Goal: Information Seeking & Learning: Learn about a topic

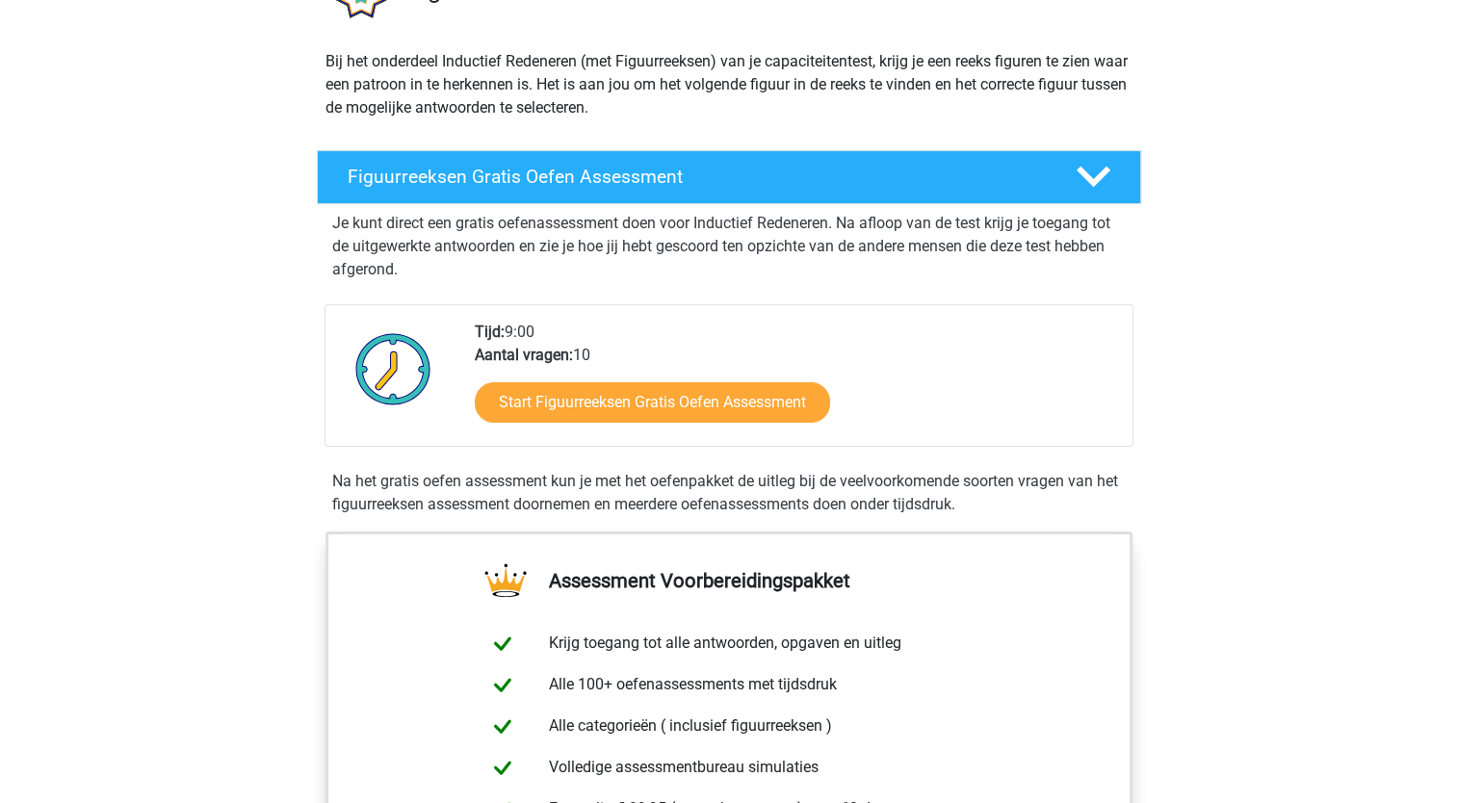
scroll to position [193, 0]
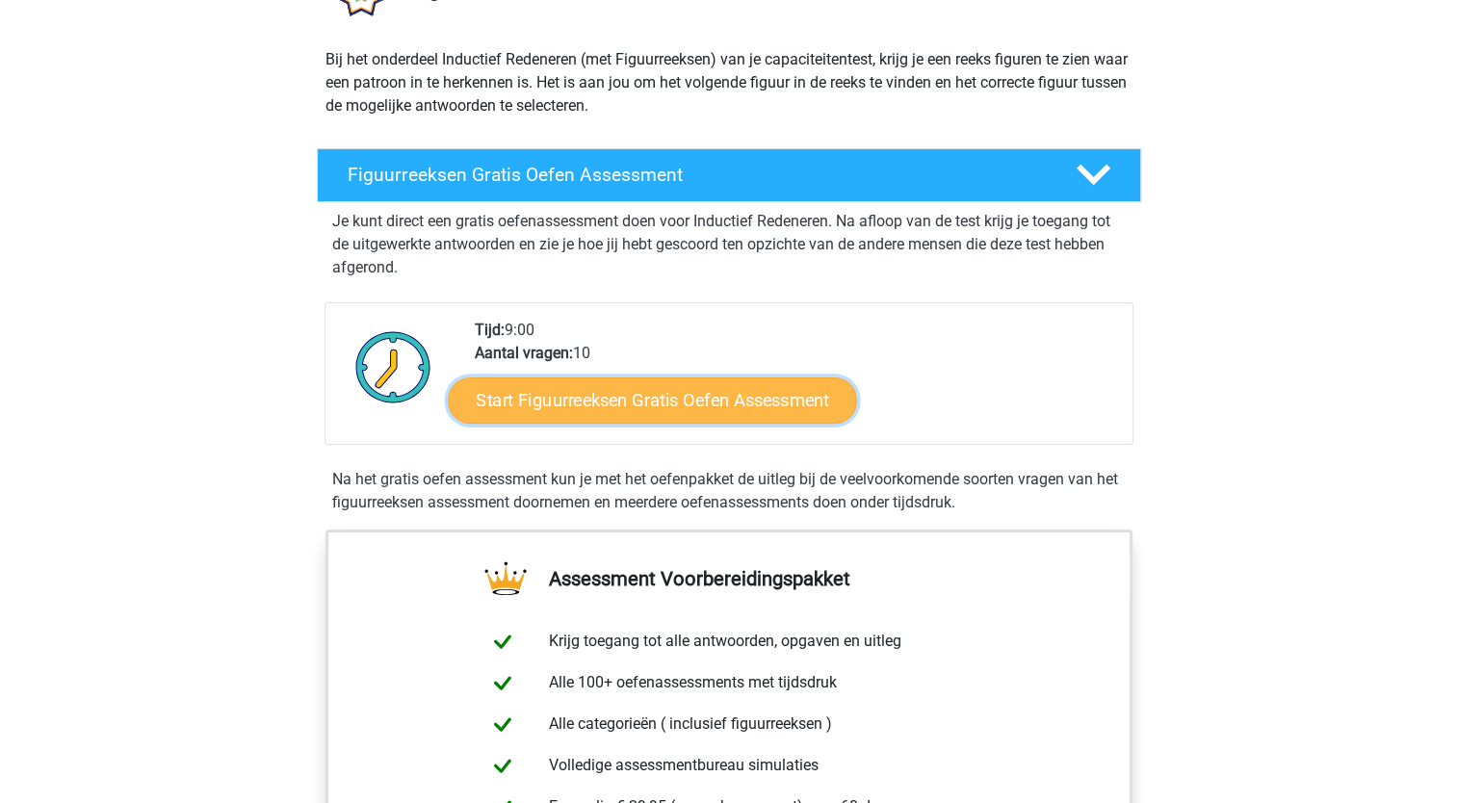
click at [717, 410] on link "Start Figuurreeksen Gratis Oefen Assessment" at bounding box center [652, 400] width 408 height 46
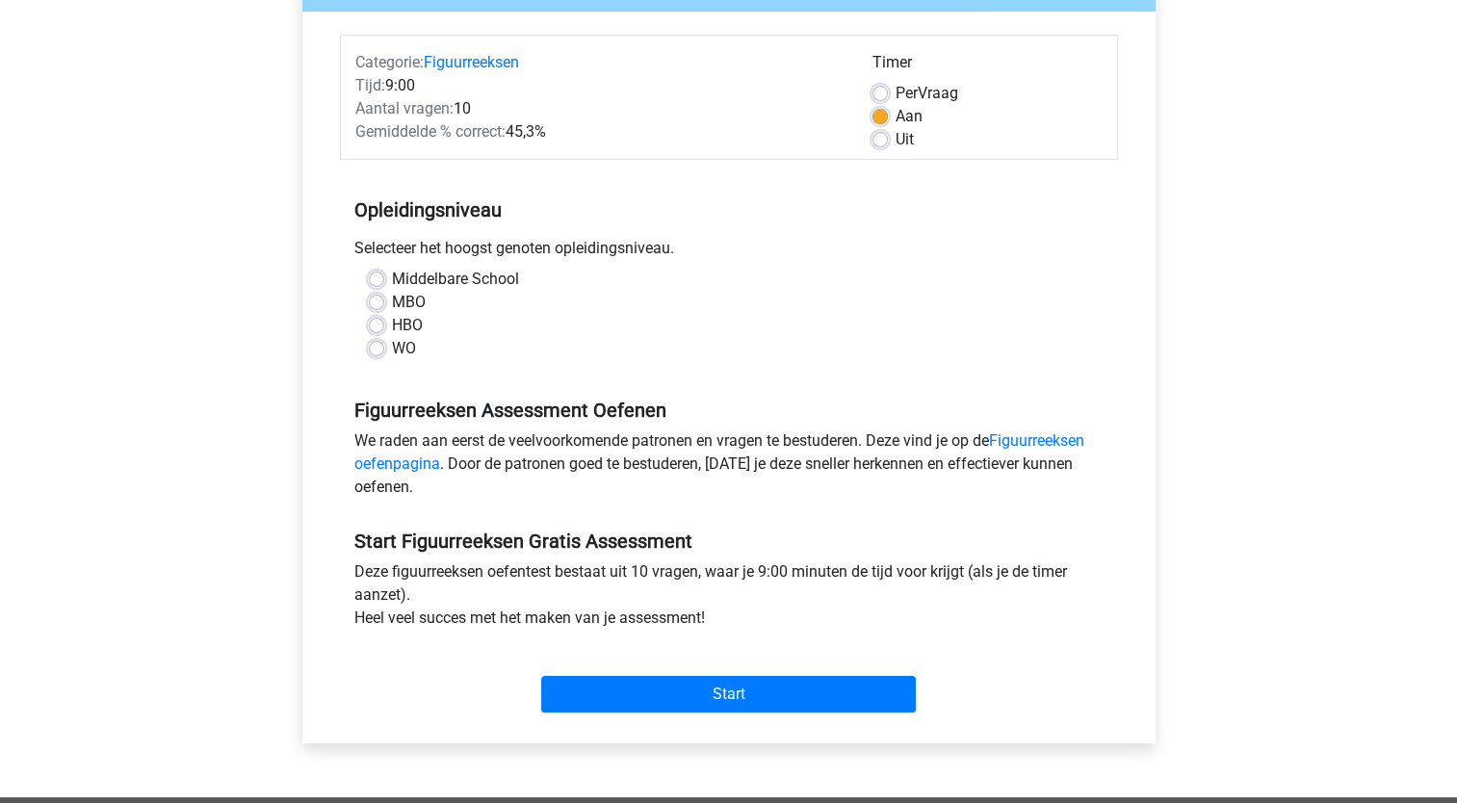
scroll to position [231, 0]
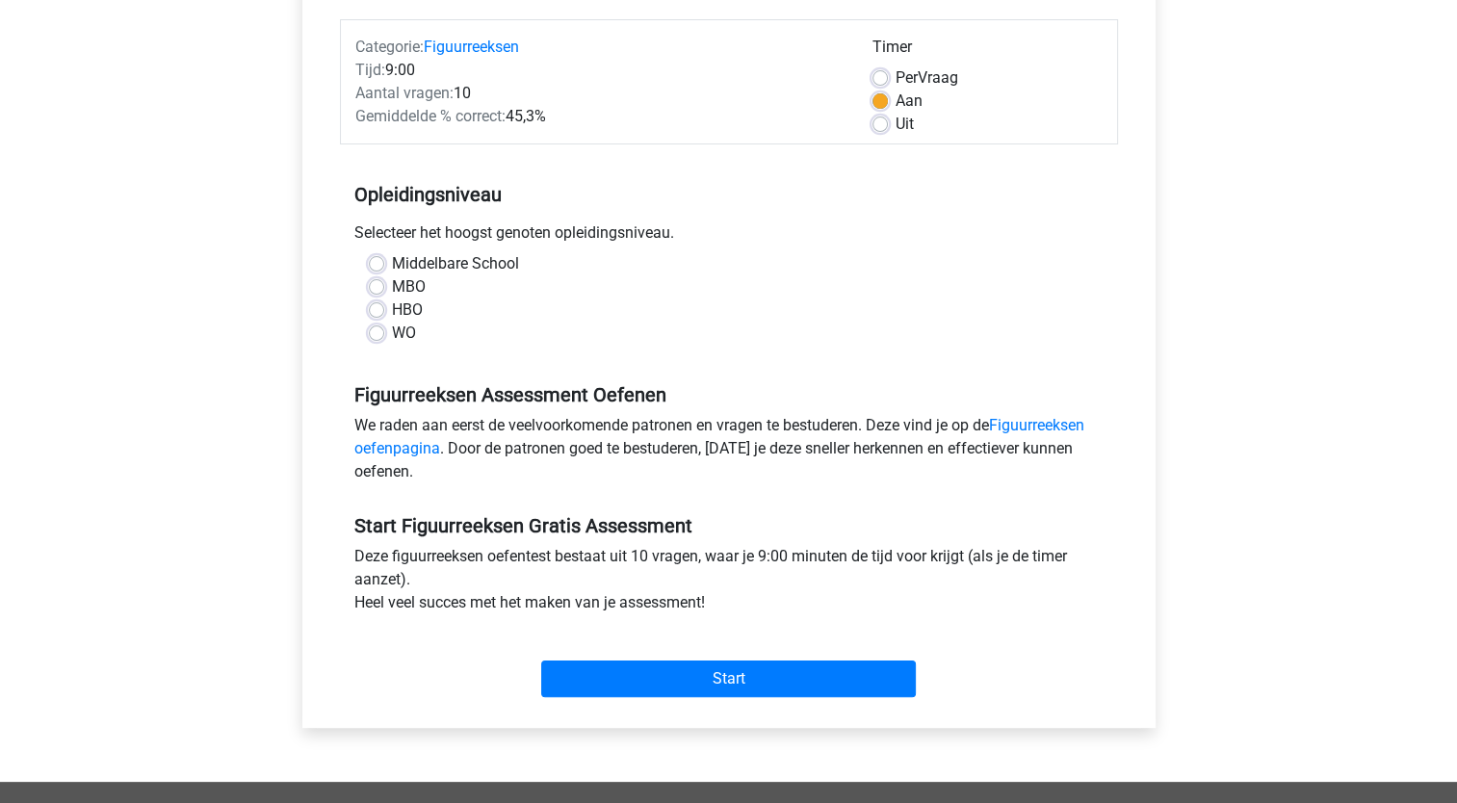
click at [392, 314] on label "HBO" at bounding box center [407, 310] width 31 height 23
click at [382, 314] on input "HBO" at bounding box center [376, 308] width 15 height 19
radio input "true"
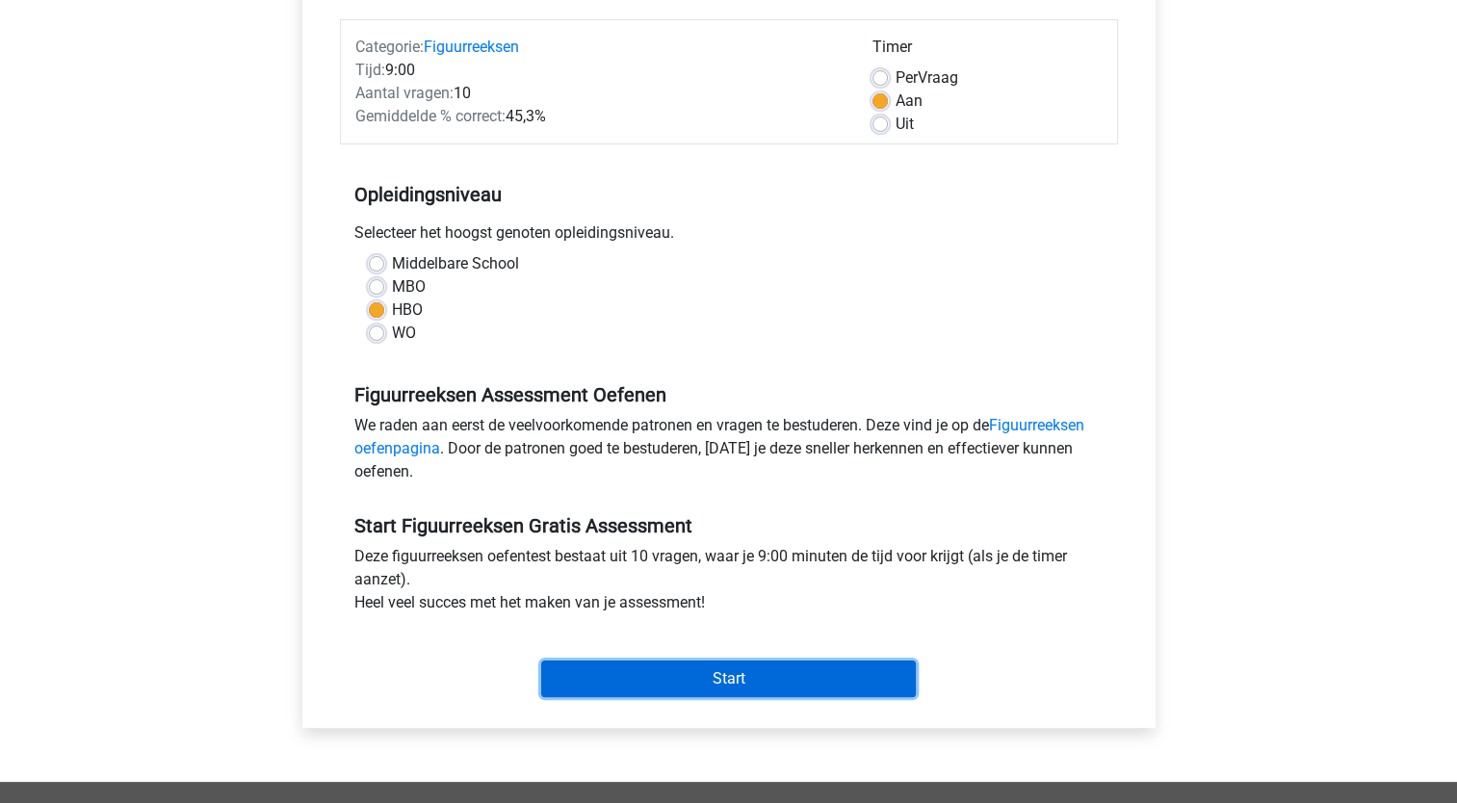
click at [736, 675] on input "Start" at bounding box center [728, 679] width 375 height 37
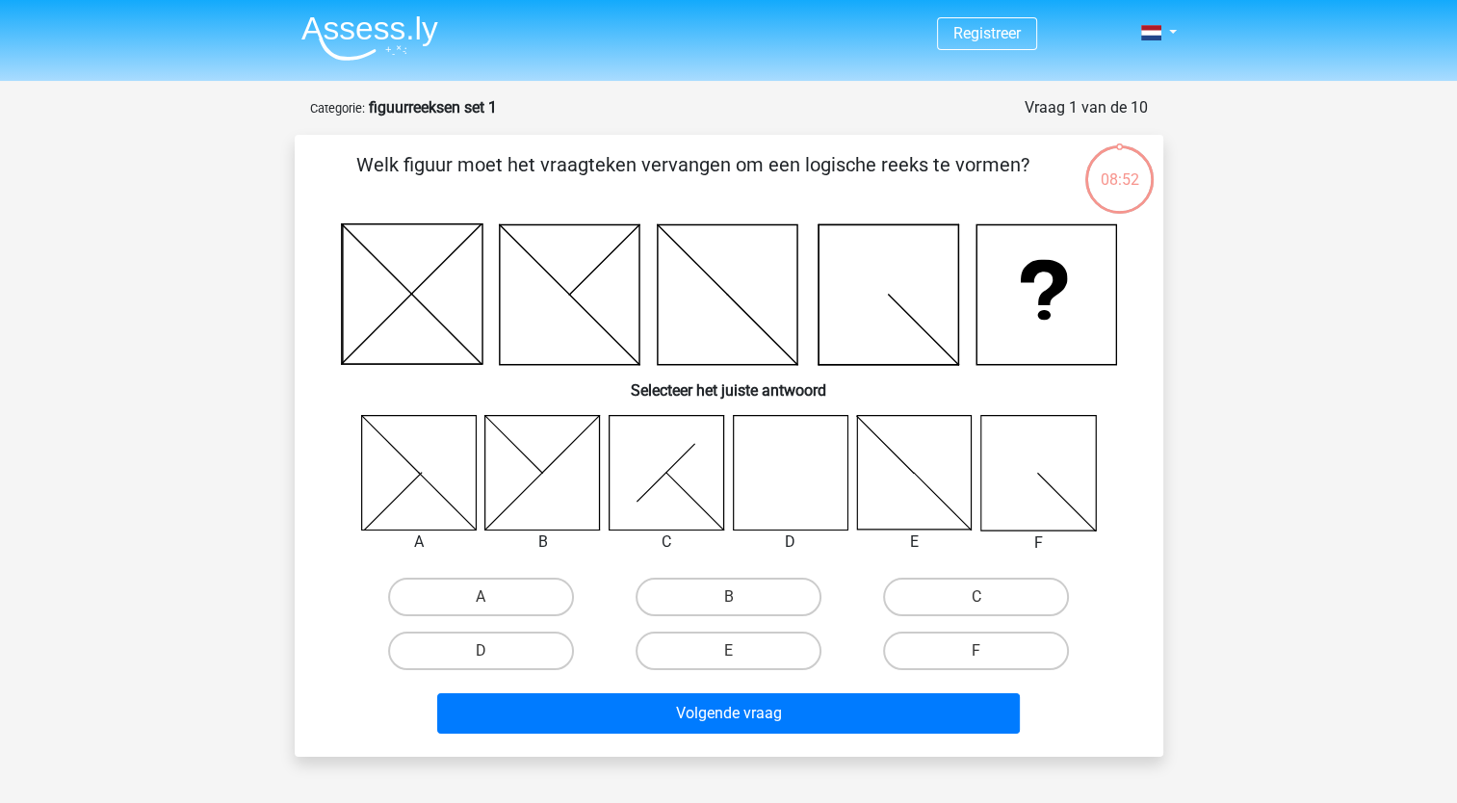
click at [795, 490] on icon at bounding box center [790, 472] width 115 height 115
click at [481, 651] on input "D" at bounding box center [487, 657] width 13 height 13
radio input "true"
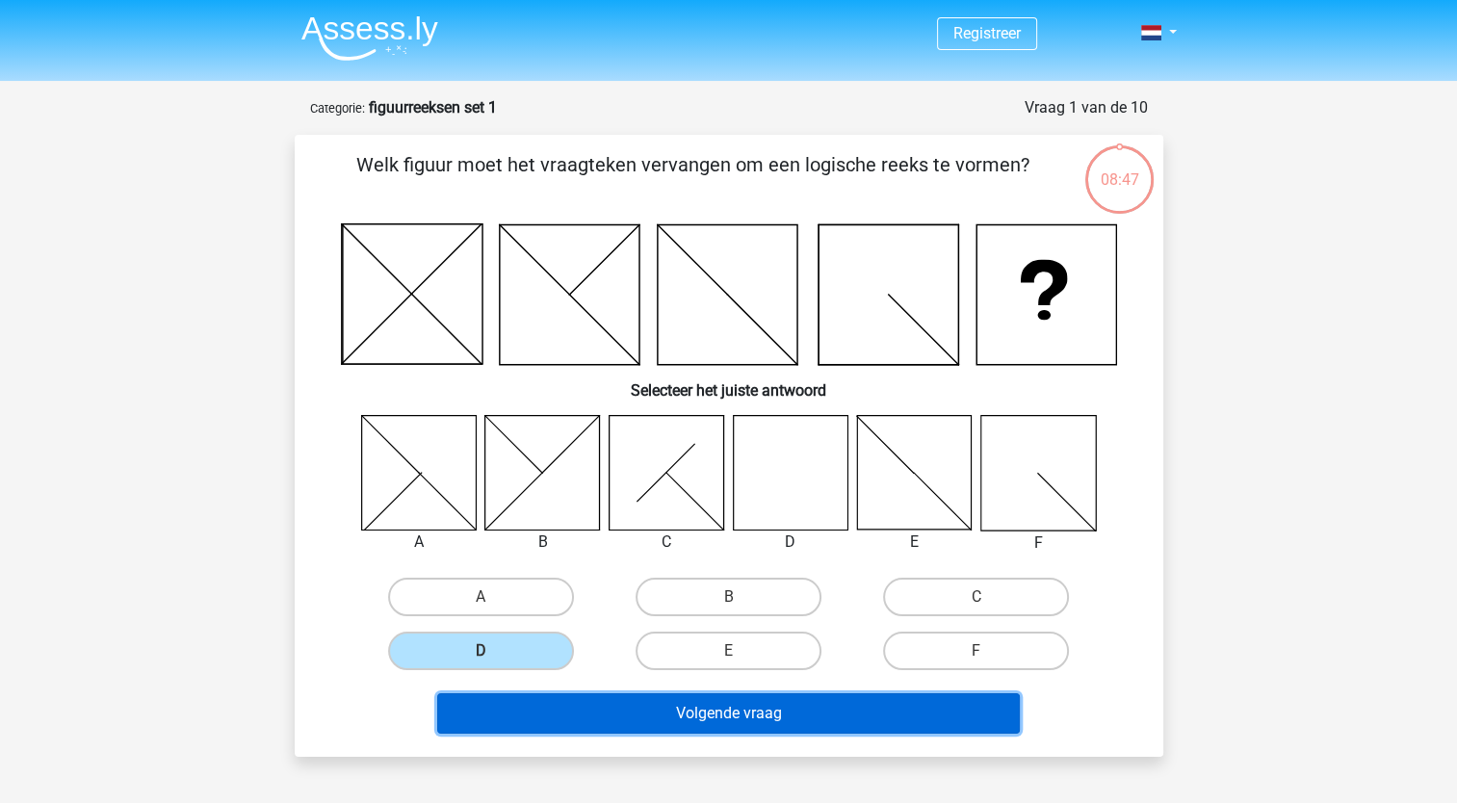
click at [766, 711] on button "Volgende vraag" at bounding box center [728, 714] width 583 height 40
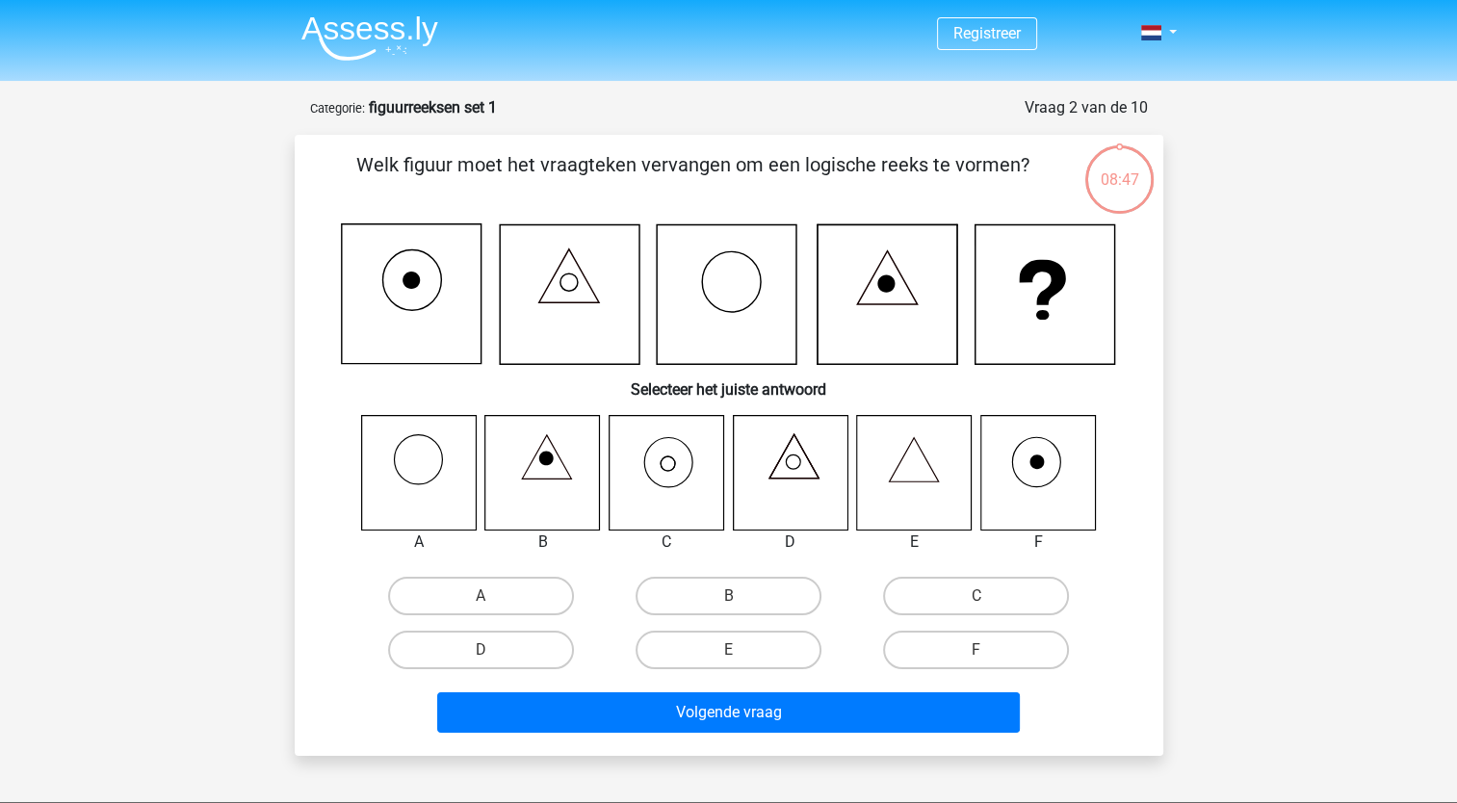
scroll to position [96, 0]
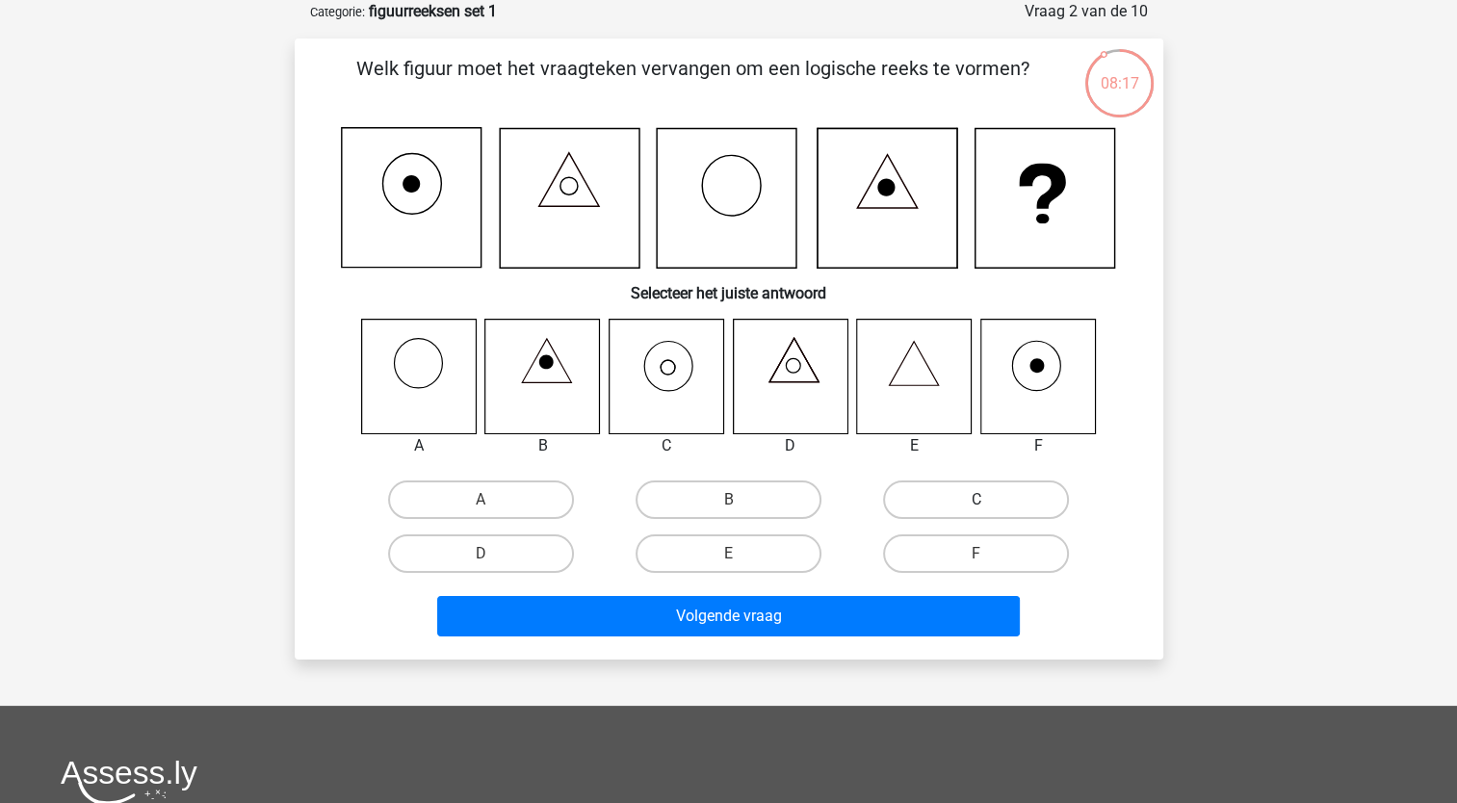
click at [943, 493] on label "C" at bounding box center [976, 500] width 186 height 39
click at [977, 500] on input "C" at bounding box center [983, 506] width 13 height 13
radio input "true"
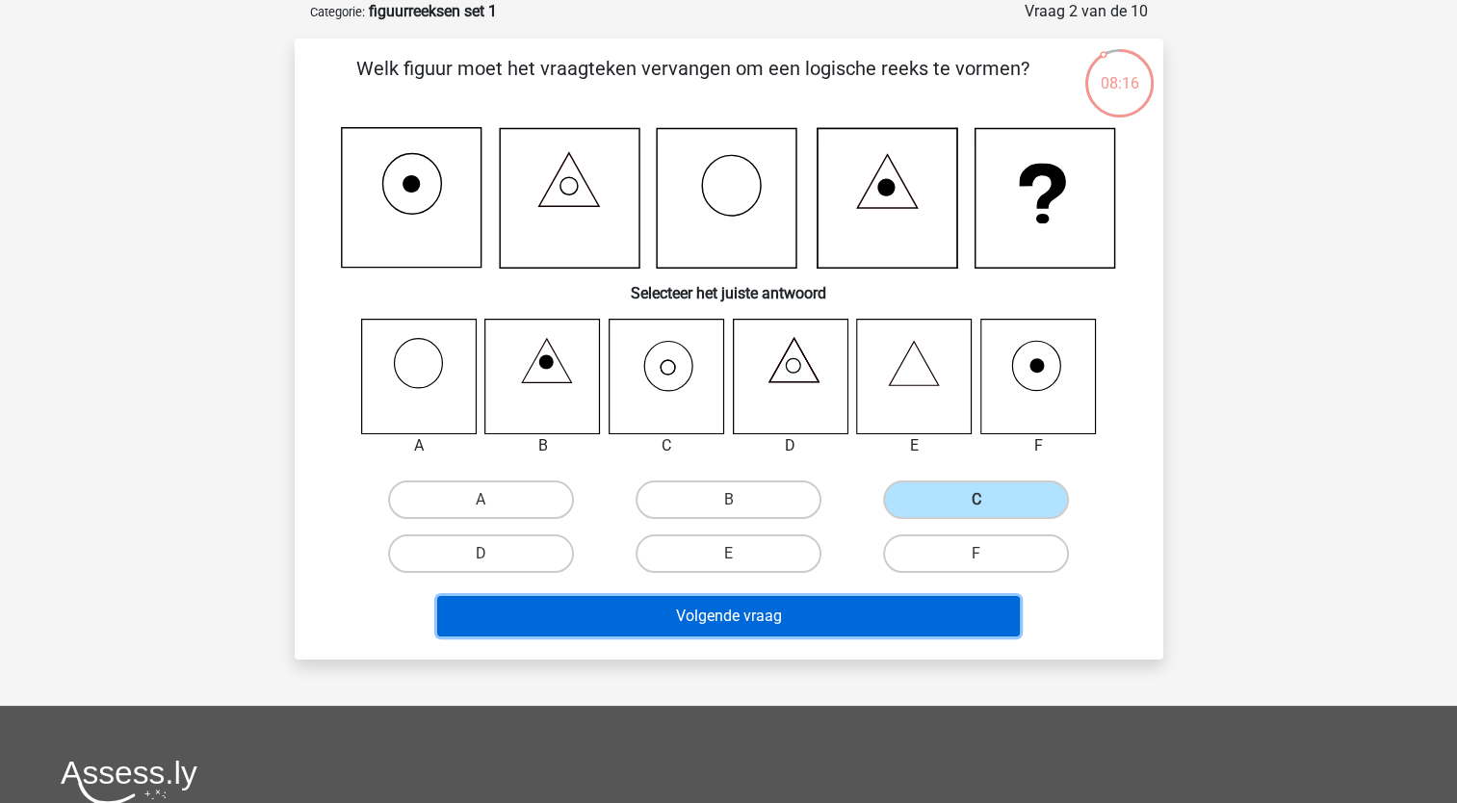
click at [730, 611] on button "Volgende vraag" at bounding box center [728, 616] width 583 height 40
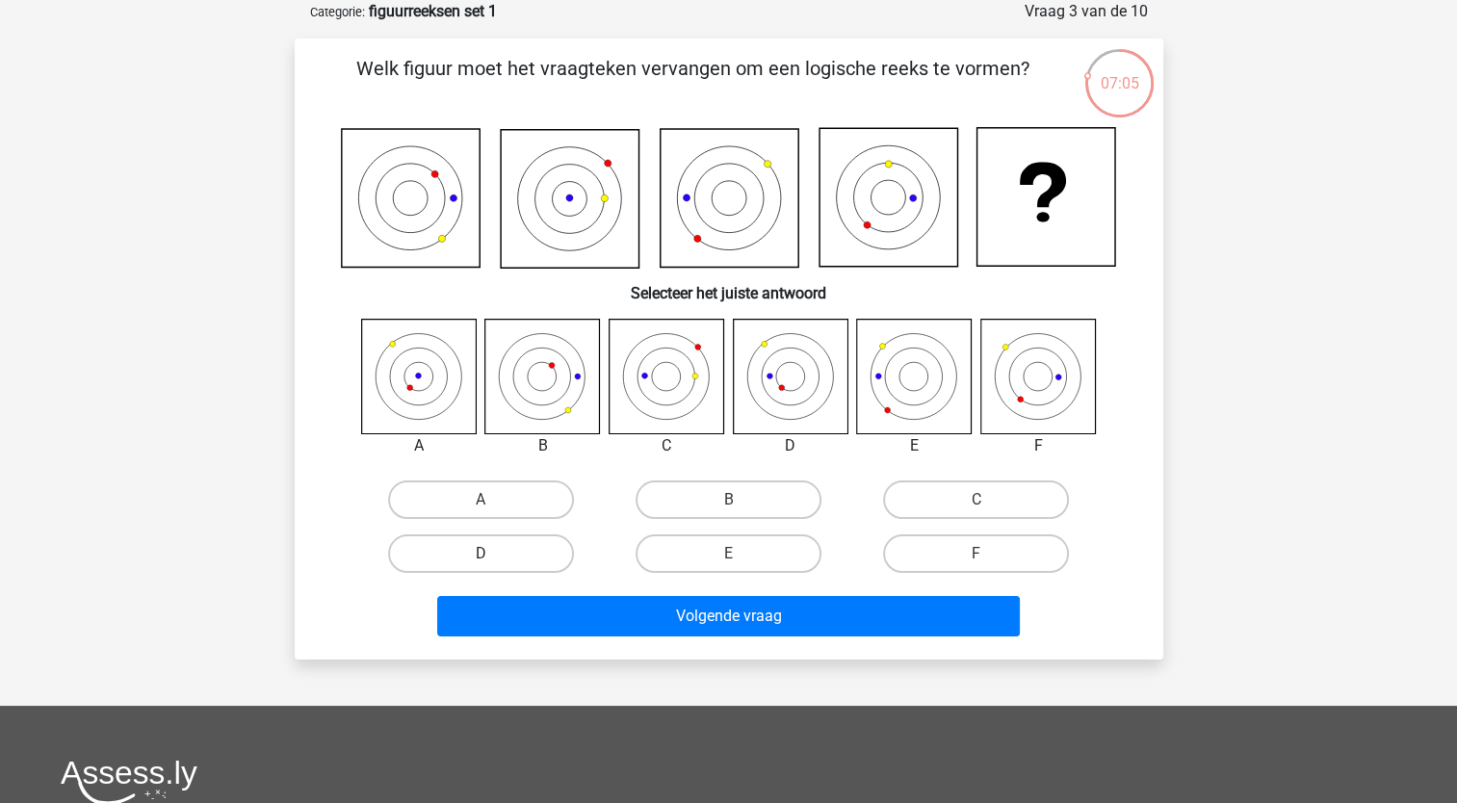
click at [509, 557] on label "D" at bounding box center [481, 554] width 186 height 39
click at [493, 557] on input "D" at bounding box center [487, 560] width 13 height 13
radio input "true"
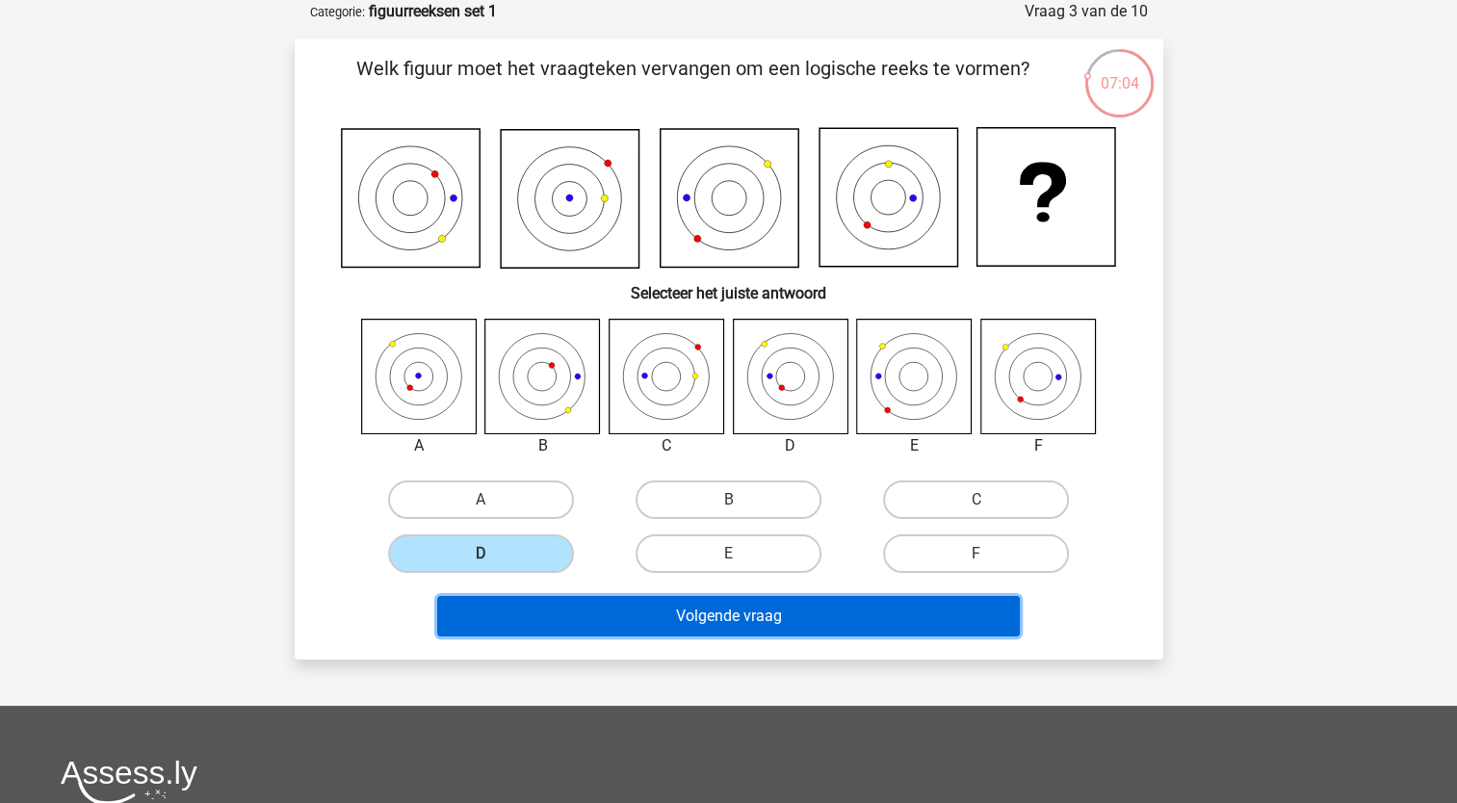
click at [764, 615] on button "Volgende vraag" at bounding box center [728, 616] width 583 height 40
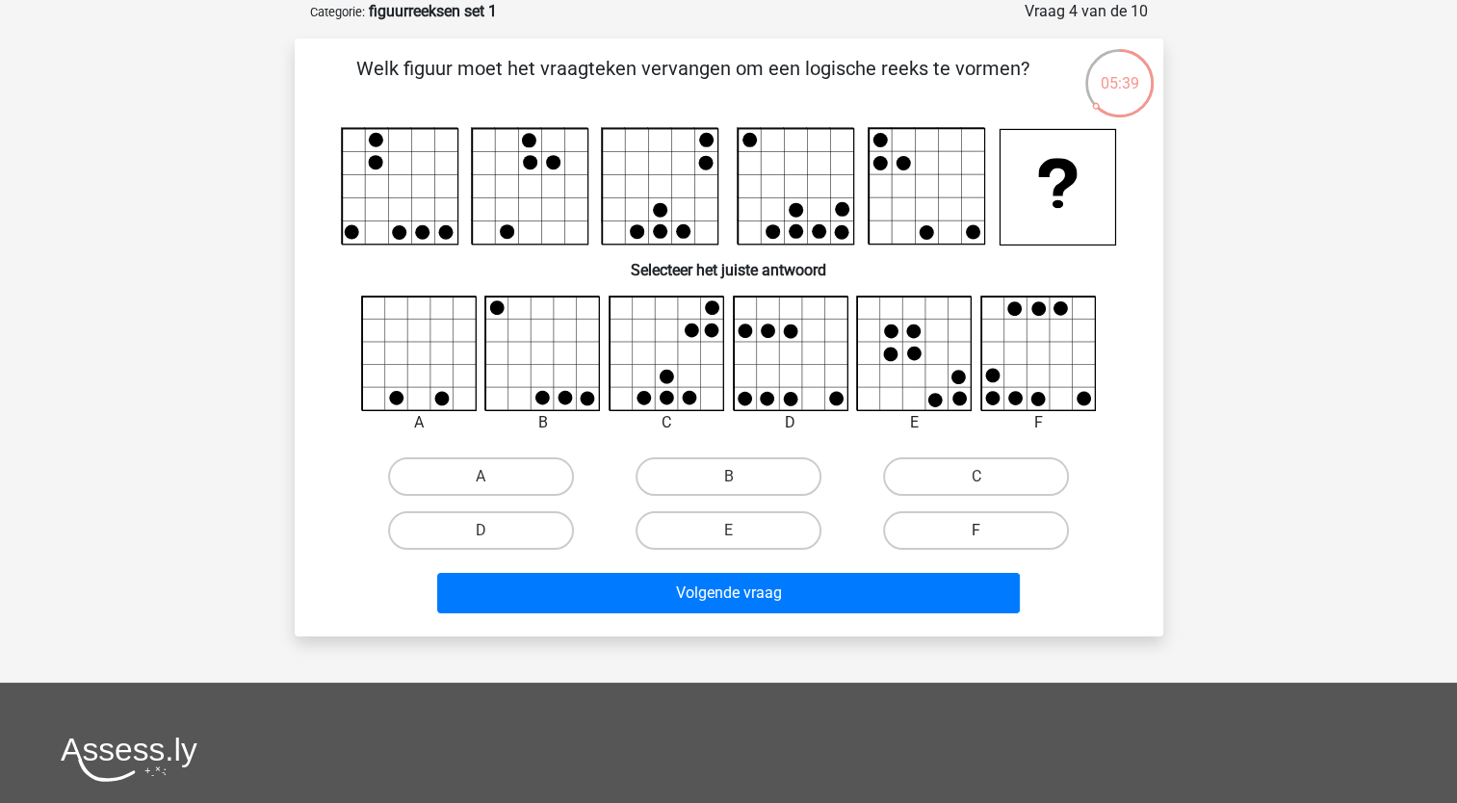
click at [971, 540] on label "F" at bounding box center [976, 530] width 186 height 39
click at [977, 540] on input "F" at bounding box center [983, 537] width 13 height 13
radio input "true"
click at [944, 537] on label "F" at bounding box center [976, 530] width 186 height 39
click at [977, 537] on input "F" at bounding box center [983, 537] width 13 height 13
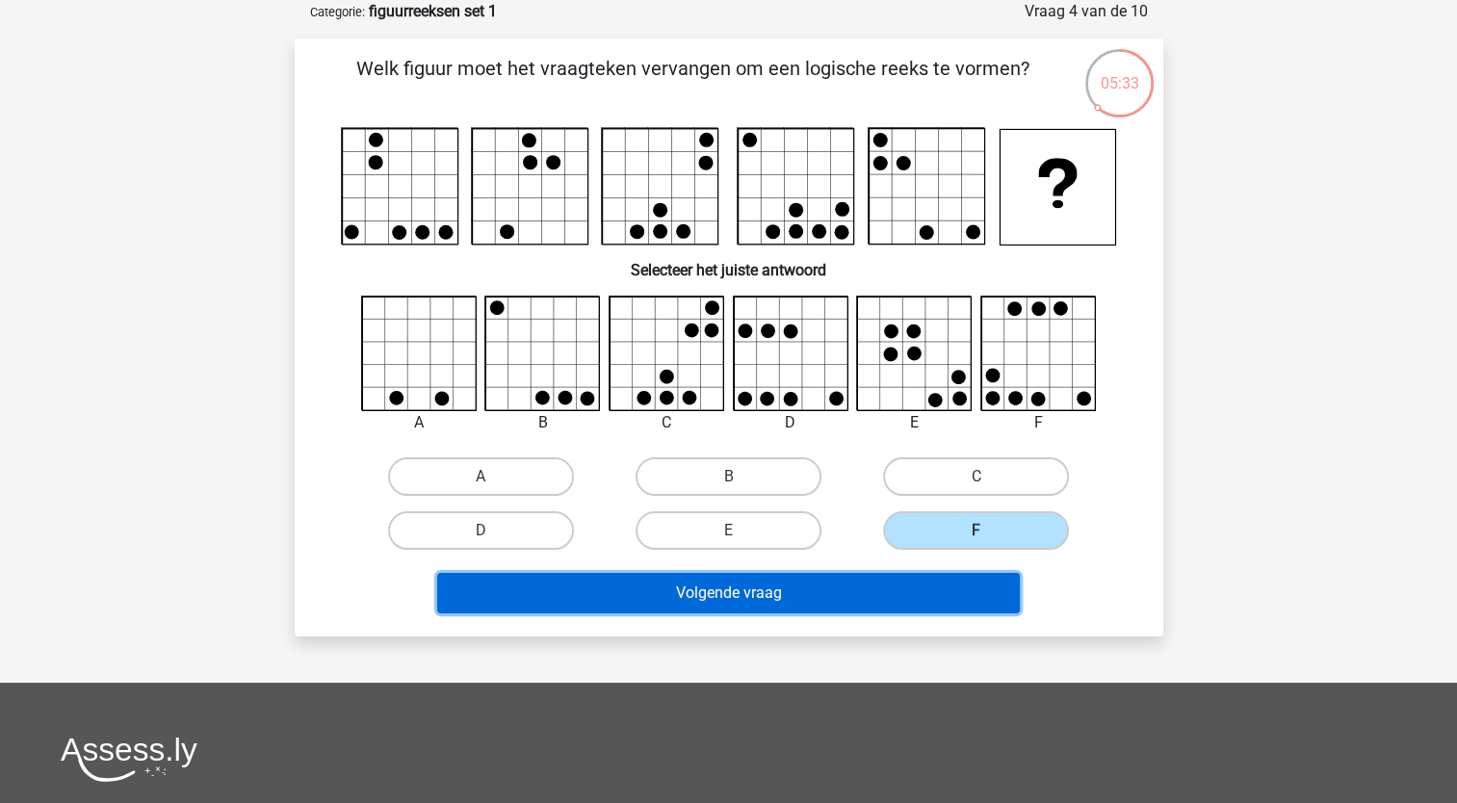
click at [824, 586] on button "Volgende vraag" at bounding box center [728, 593] width 583 height 40
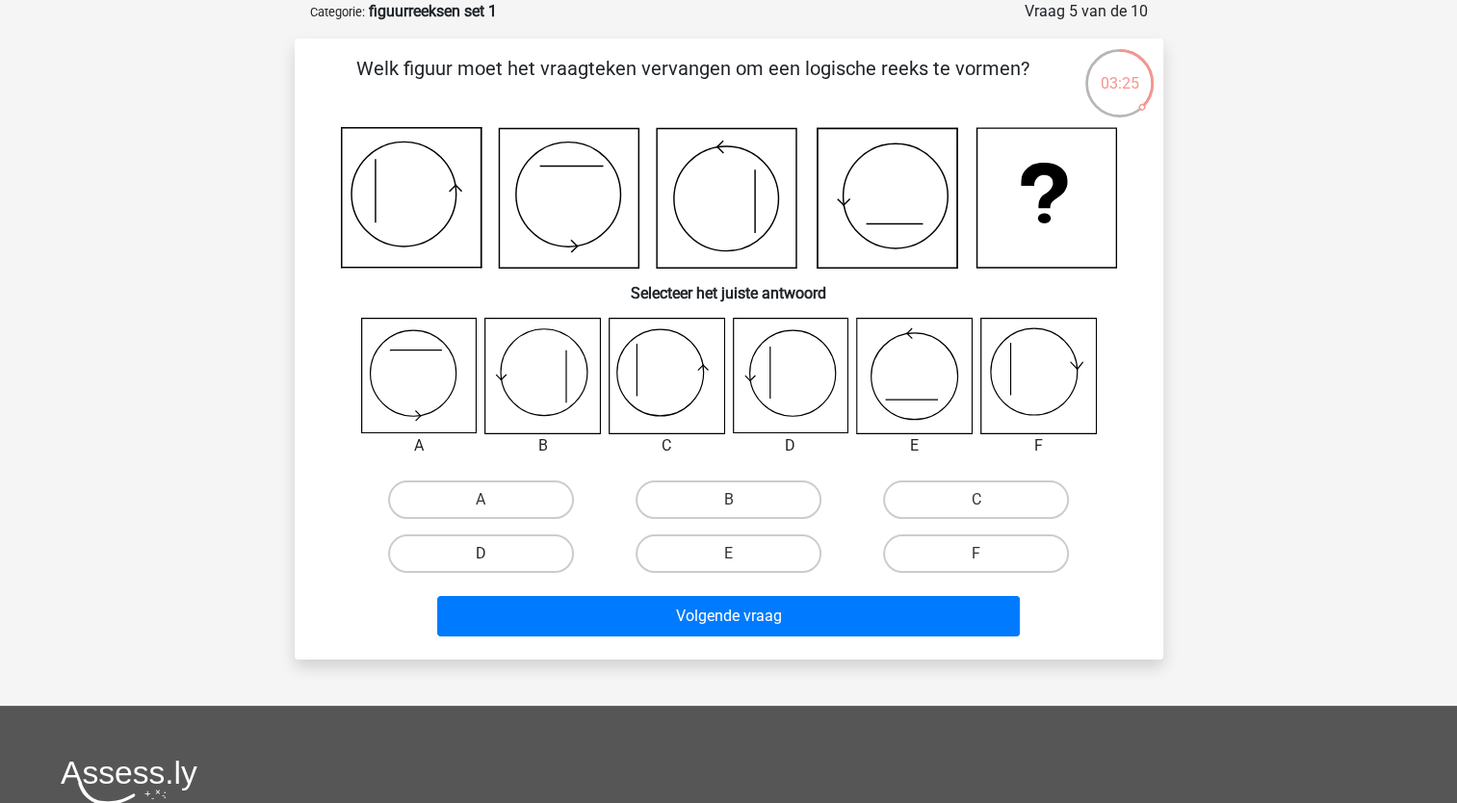
click at [532, 561] on label "D" at bounding box center [481, 554] width 186 height 39
click at [493, 561] on input "D" at bounding box center [487, 560] width 13 height 13
radio input "true"
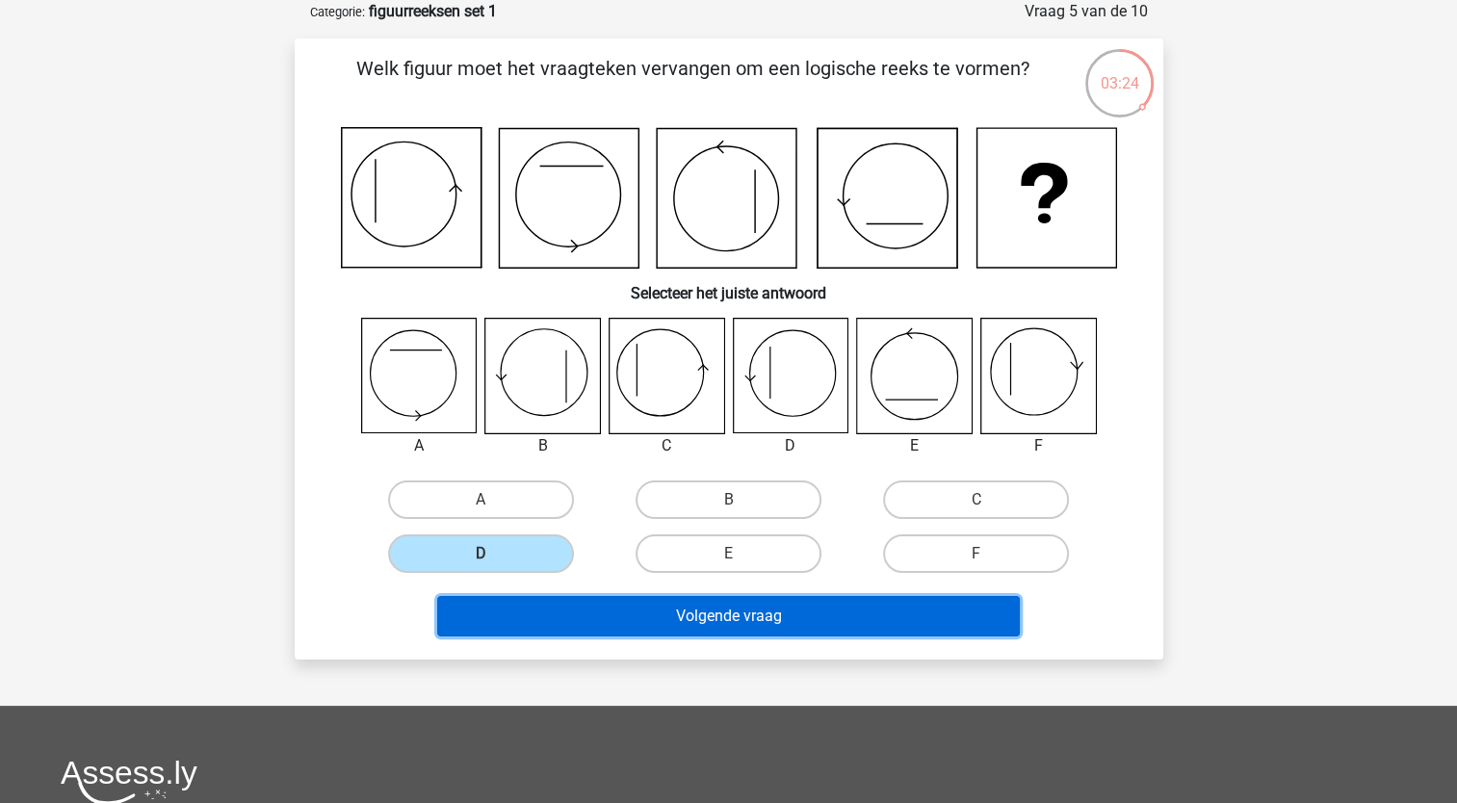
click at [810, 615] on button "Volgende vraag" at bounding box center [728, 616] width 583 height 40
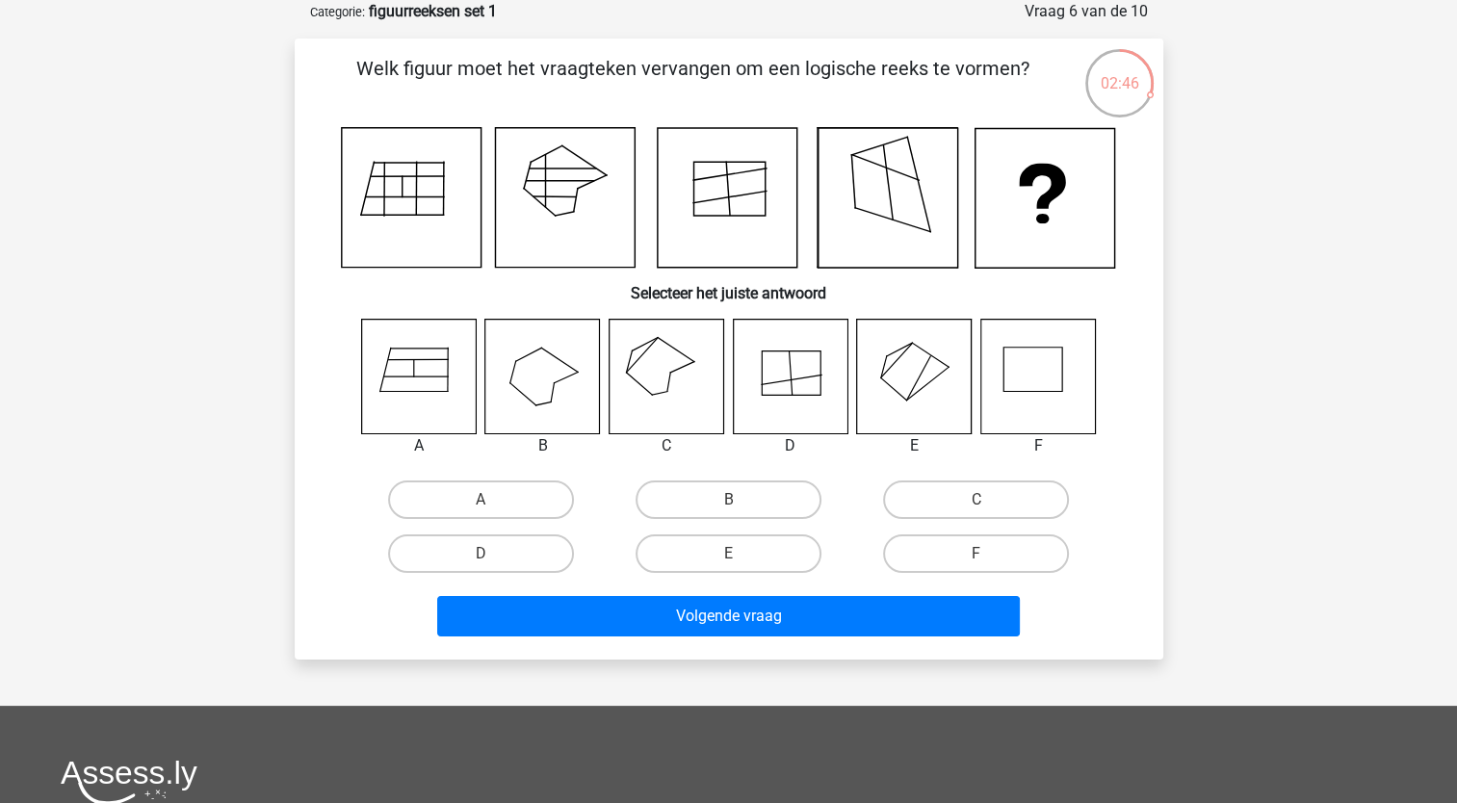
click at [646, 380] on icon at bounding box center [666, 376] width 115 height 115
click at [990, 497] on label "C" at bounding box center [976, 500] width 186 height 39
click at [989, 500] on input "C" at bounding box center [983, 506] width 13 height 13
radio input "true"
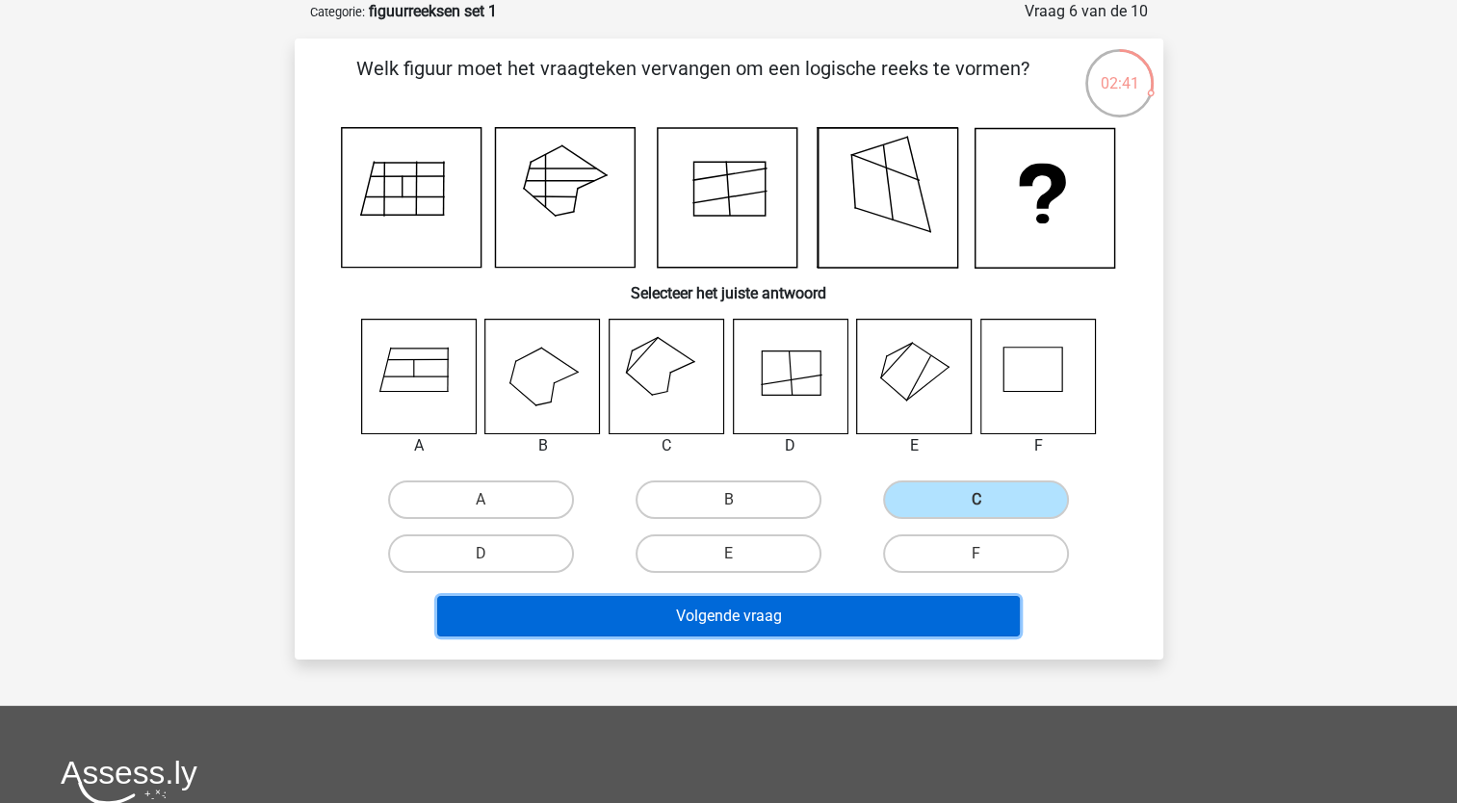
click at [765, 619] on button "Volgende vraag" at bounding box center [728, 616] width 583 height 40
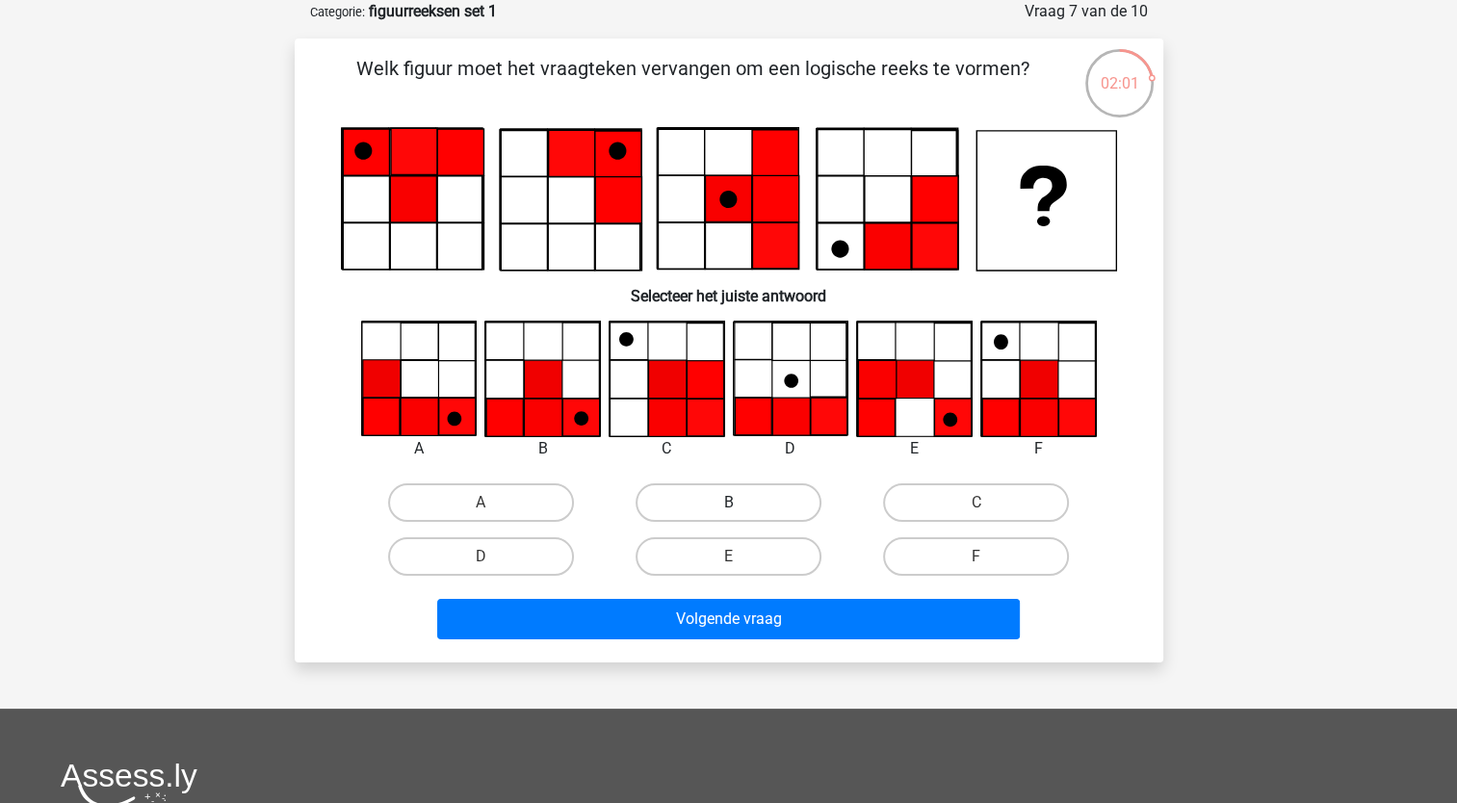
click at [704, 504] on label "B" at bounding box center [729, 503] width 186 height 39
click at [728, 504] on input "B" at bounding box center [734, 509] width 13 height 13
radio input "true"
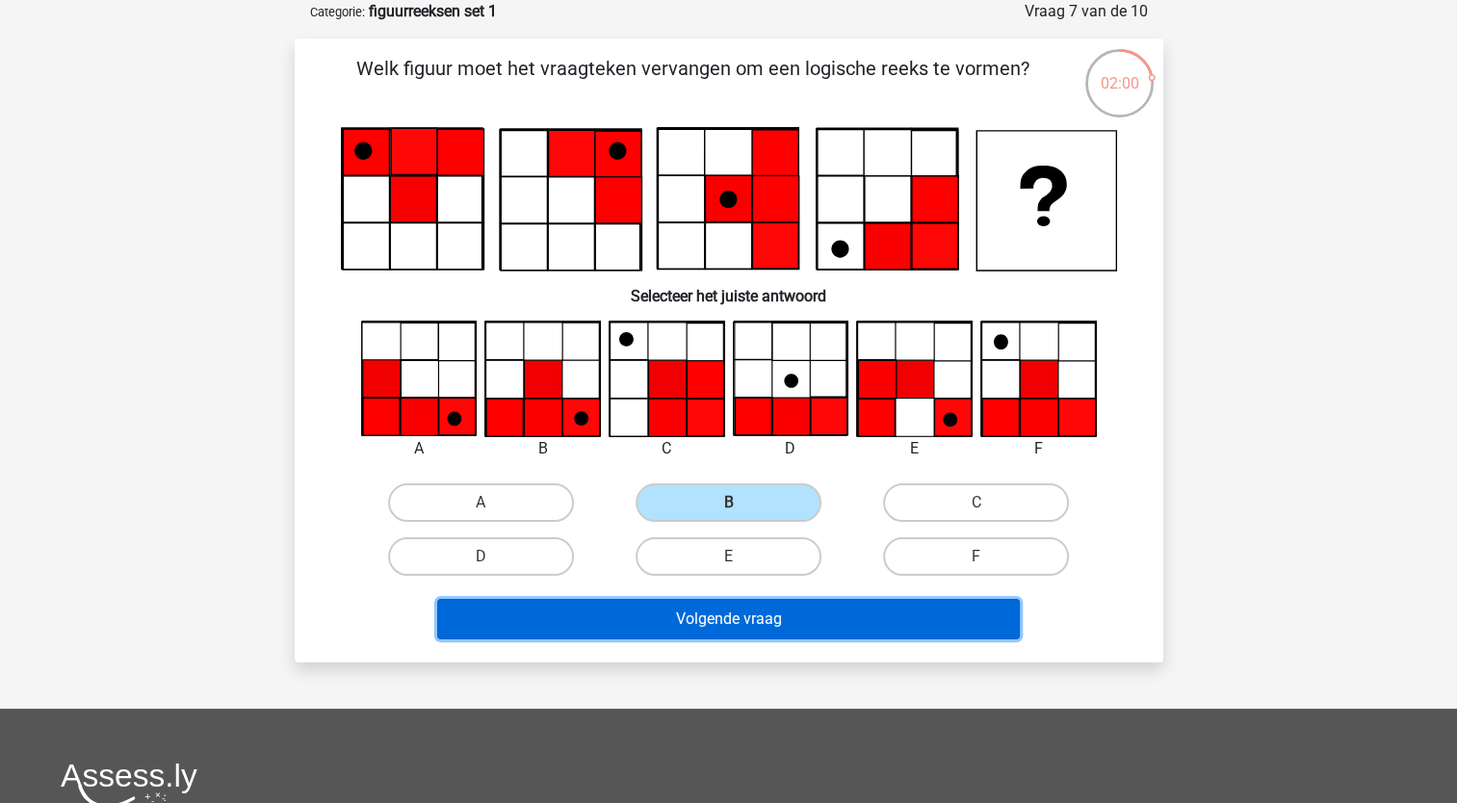
click at [769, 619] on button "Volgende vraag" at bounding box center [728, 619] width 583 height 40
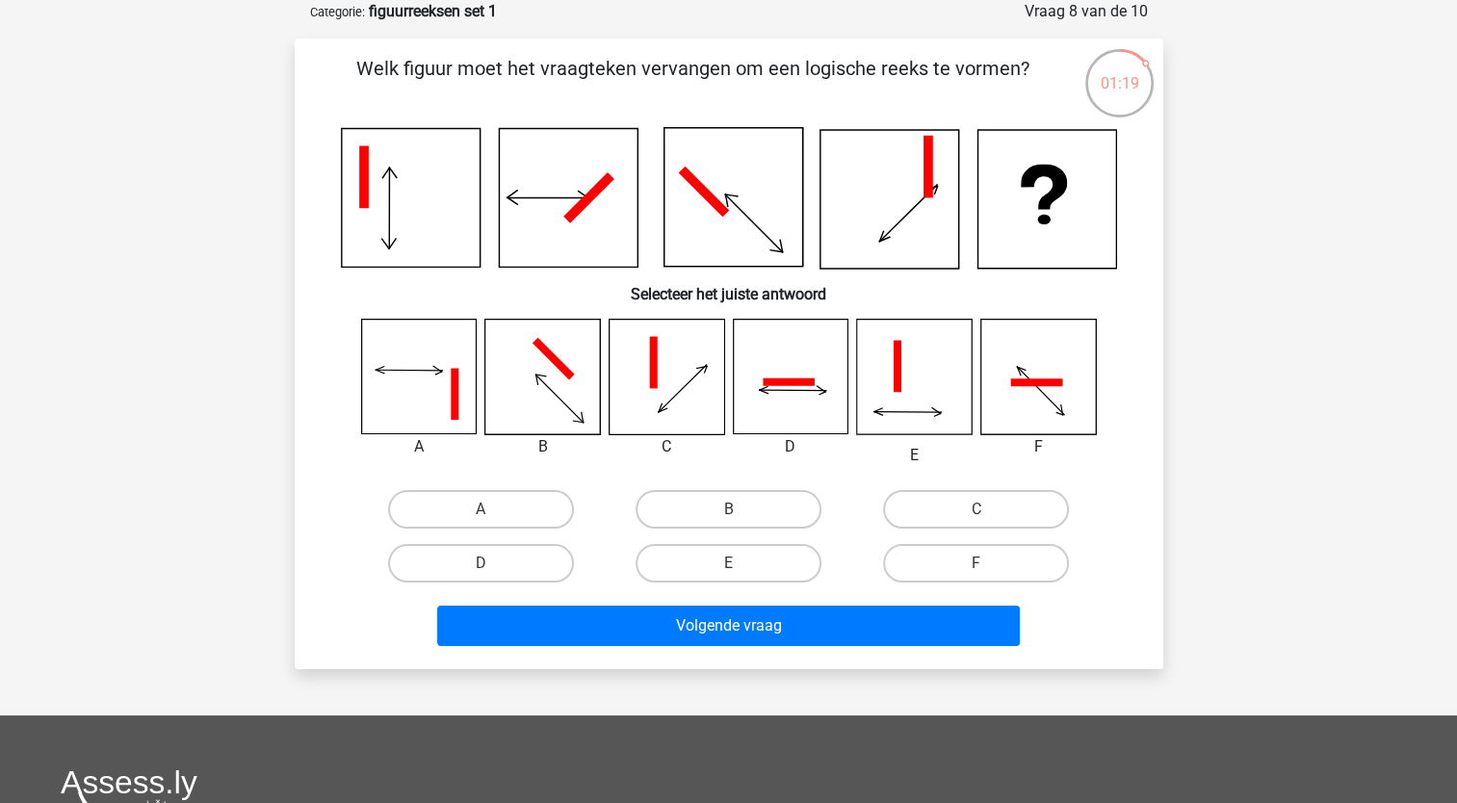
click at [668, 388] on icon at bounding box center [666, 377] width 115 height 115
click at [982, 503] on label "C" at bounding box center [976, 509] width 186 height 39
click at [982, 510] on input "C" at bounding box center [983, 516] width 13 height 13
radio input "true"
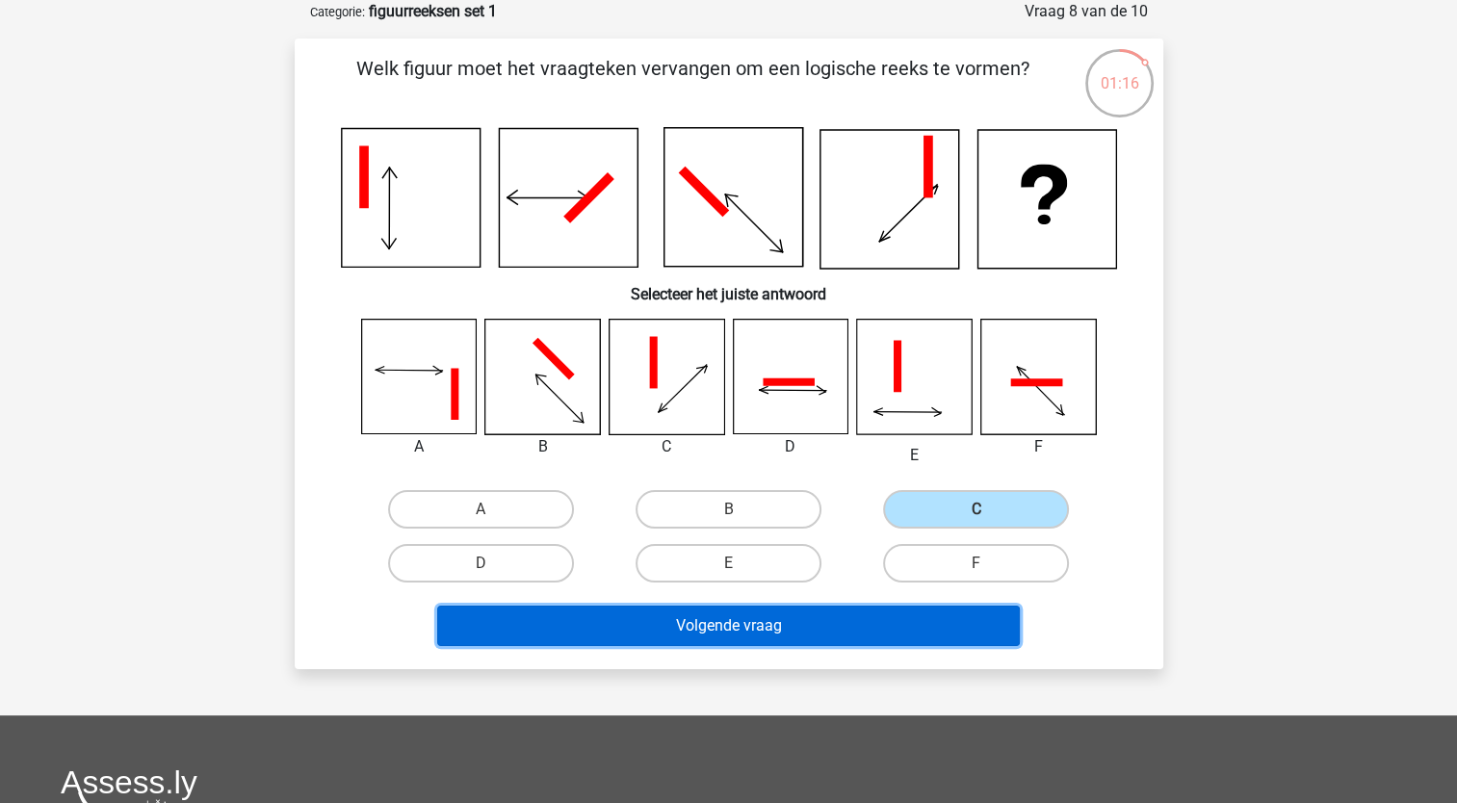
click at [704, 626] on button "Volgende vraag" at bounding box center [728, 626] width 583 height 40
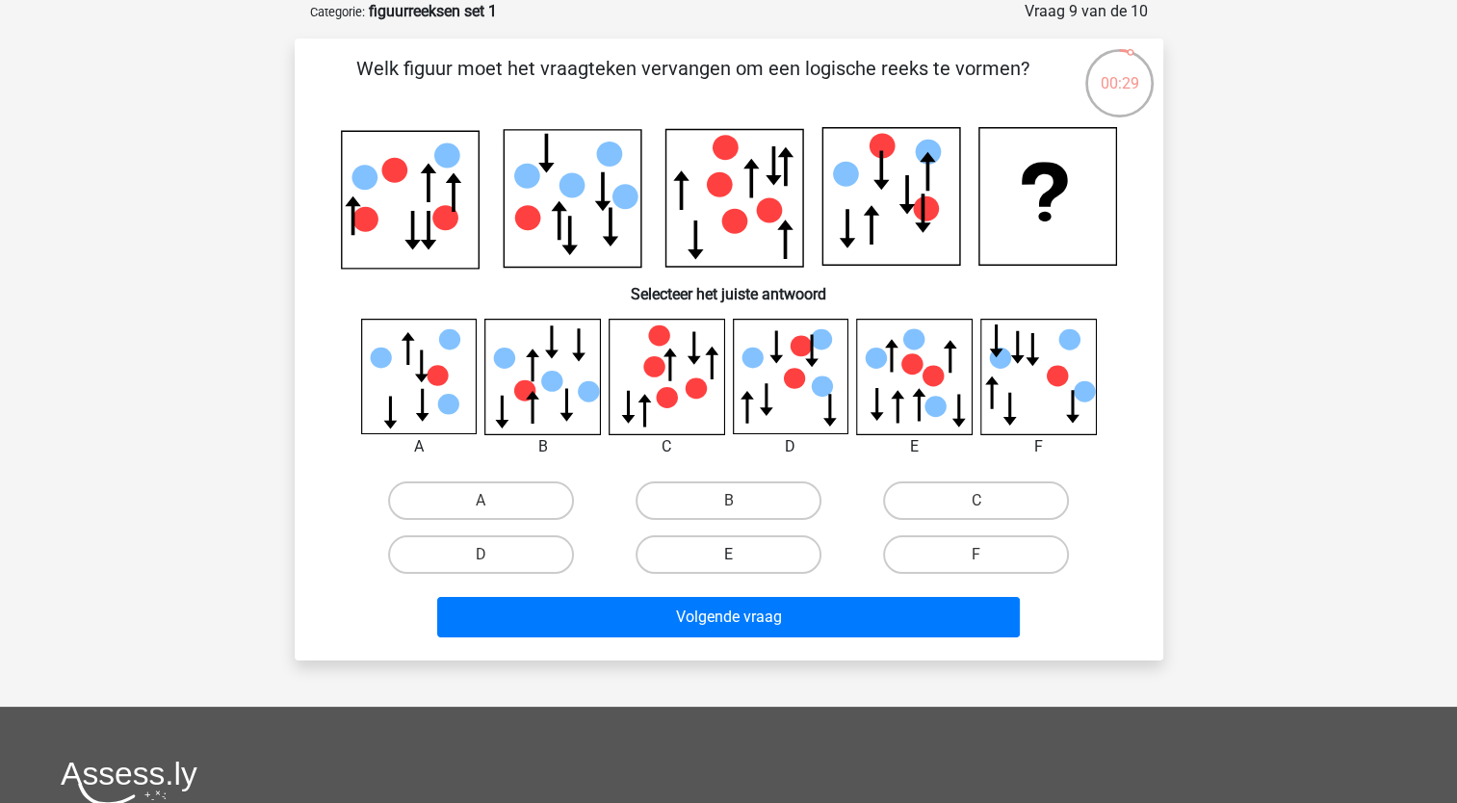
click at [763, 546] on label "E" at bounding box center [729, 555] width 186 height 39
click at [741, 555] on input "E" at bounding box center [734, 561] width 13 height 13
radio input "true"
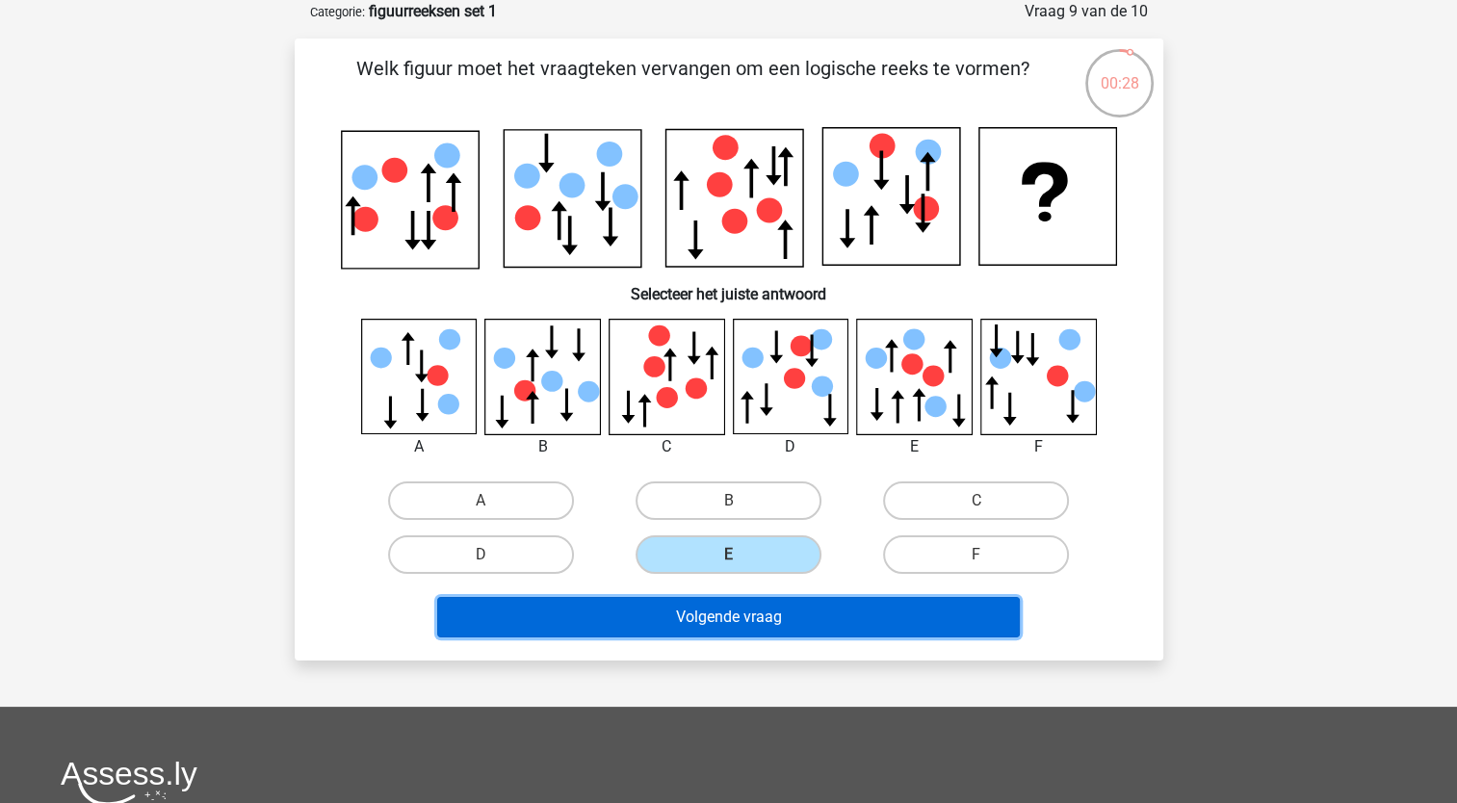
click at [806, 626] on button "Volgende vraag" at bounding box center [728, 617] width 583 height 40
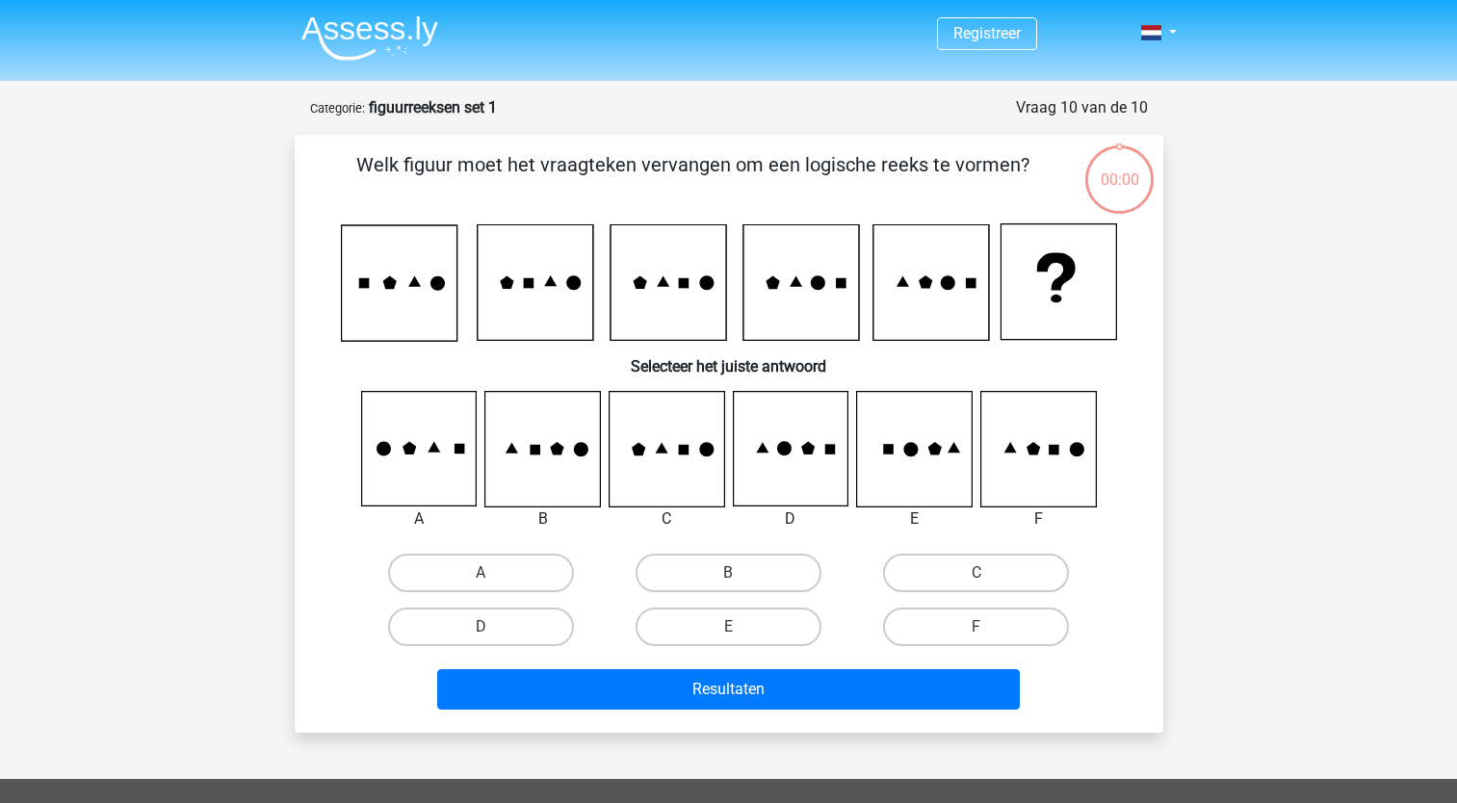
scroll to position [96, 0]
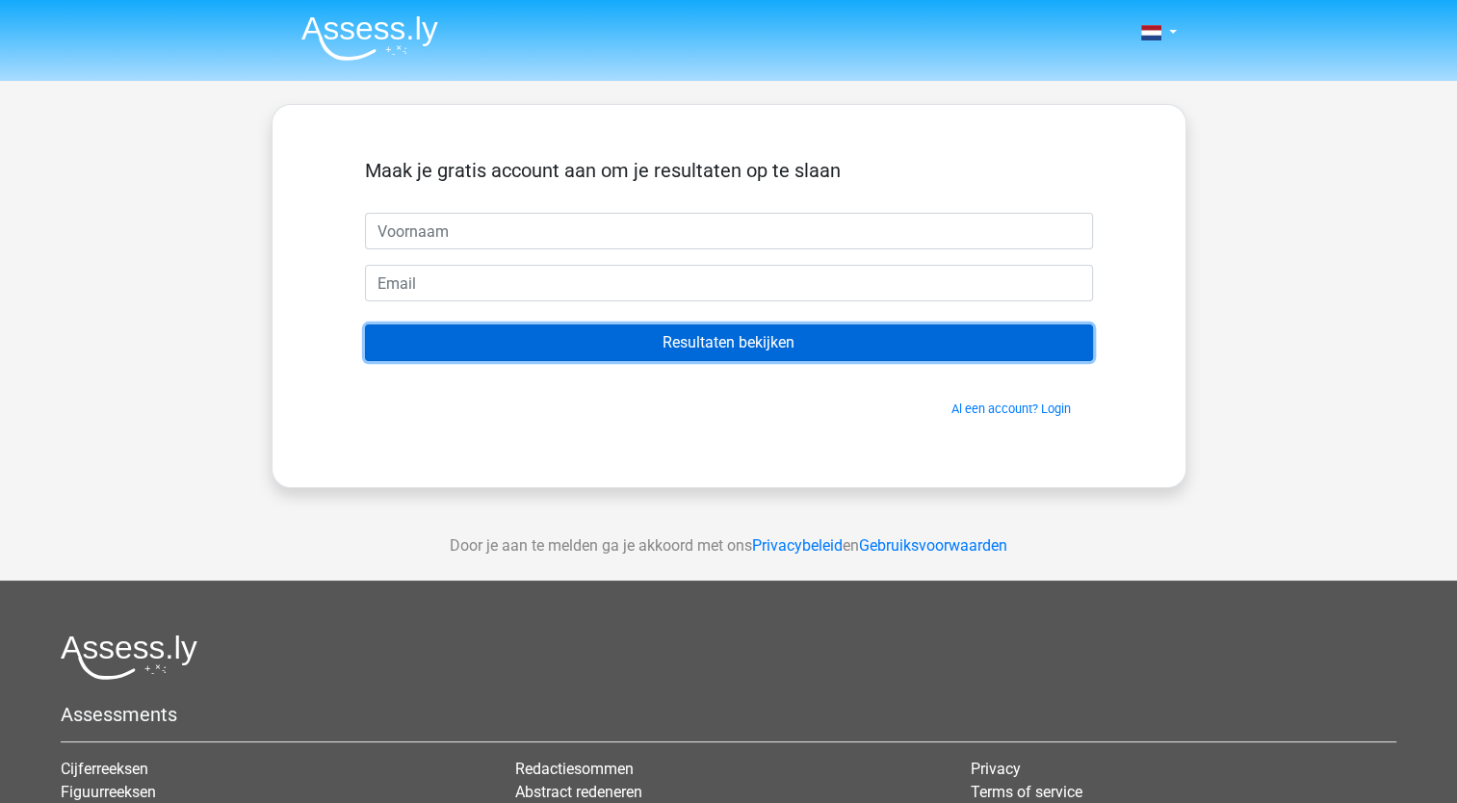
click at [750, 345] on input "Resultaten bekijken" at bounding box center [729, 343] width 728 height 37
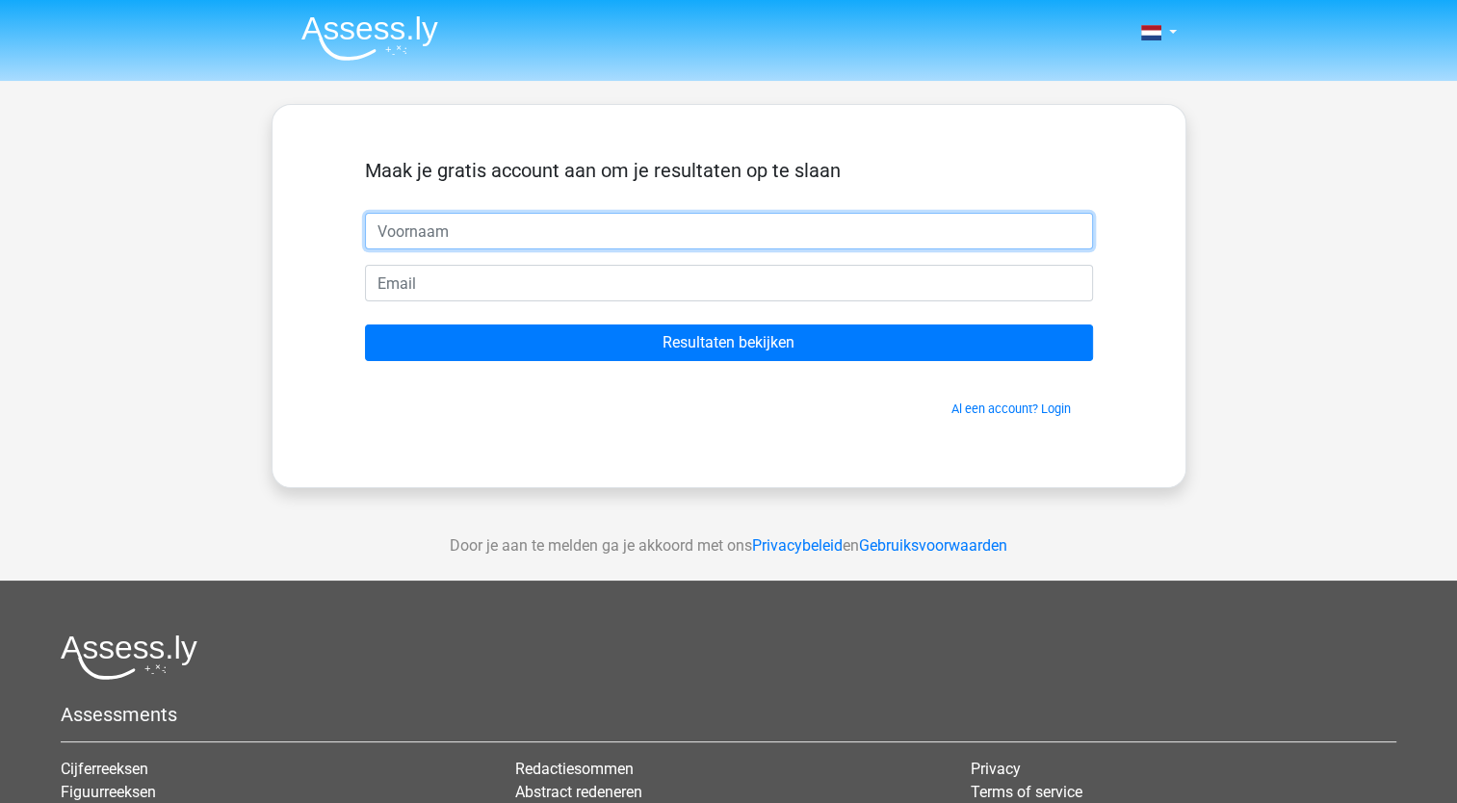
click at [586, 230] on input "text" at bounding box center [729, 231] width 728 height 37
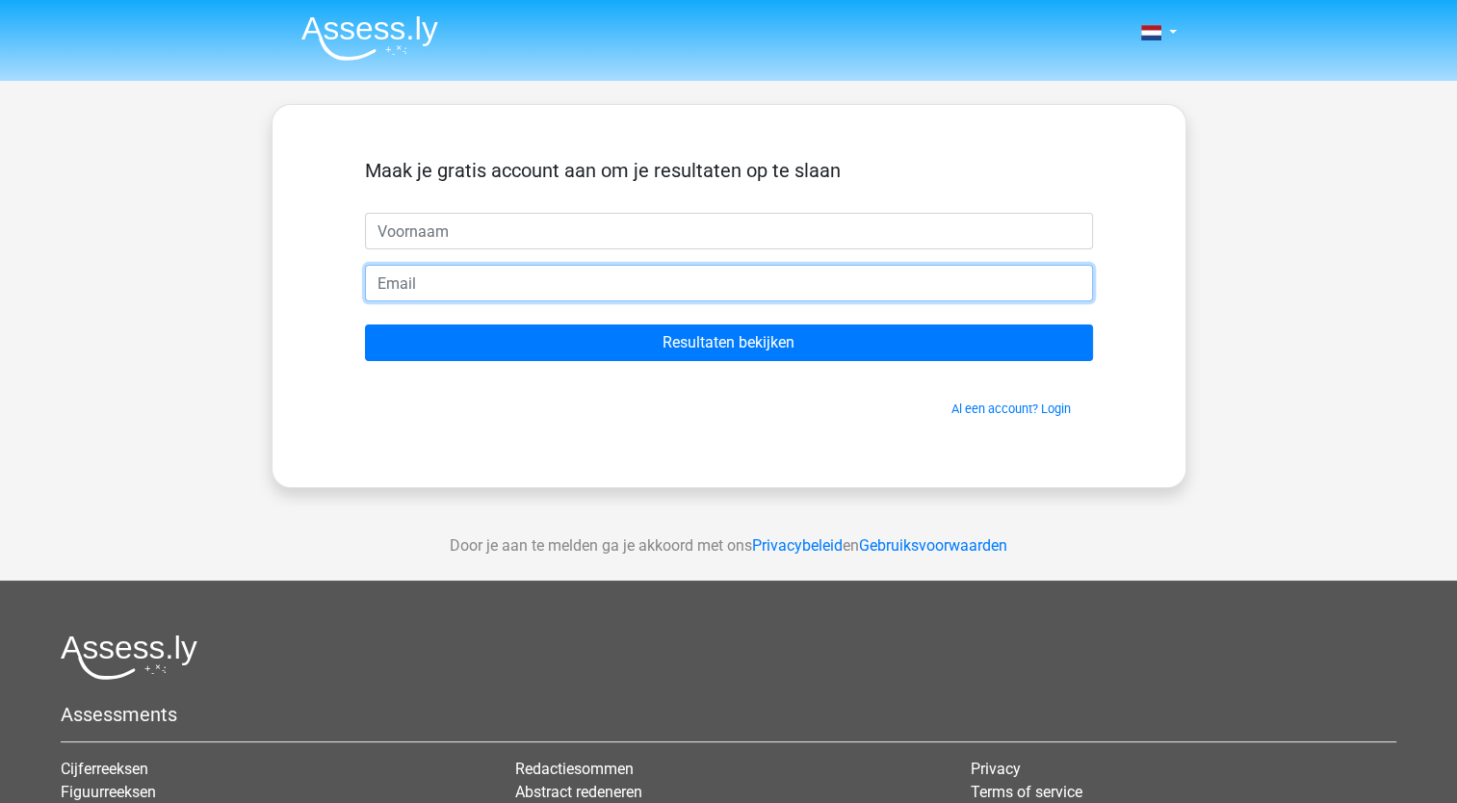
click at [720, 274] on input "email" at bounding box center [729, 283] width 728 height 37
type input "bertremthomas@hotmail.com"
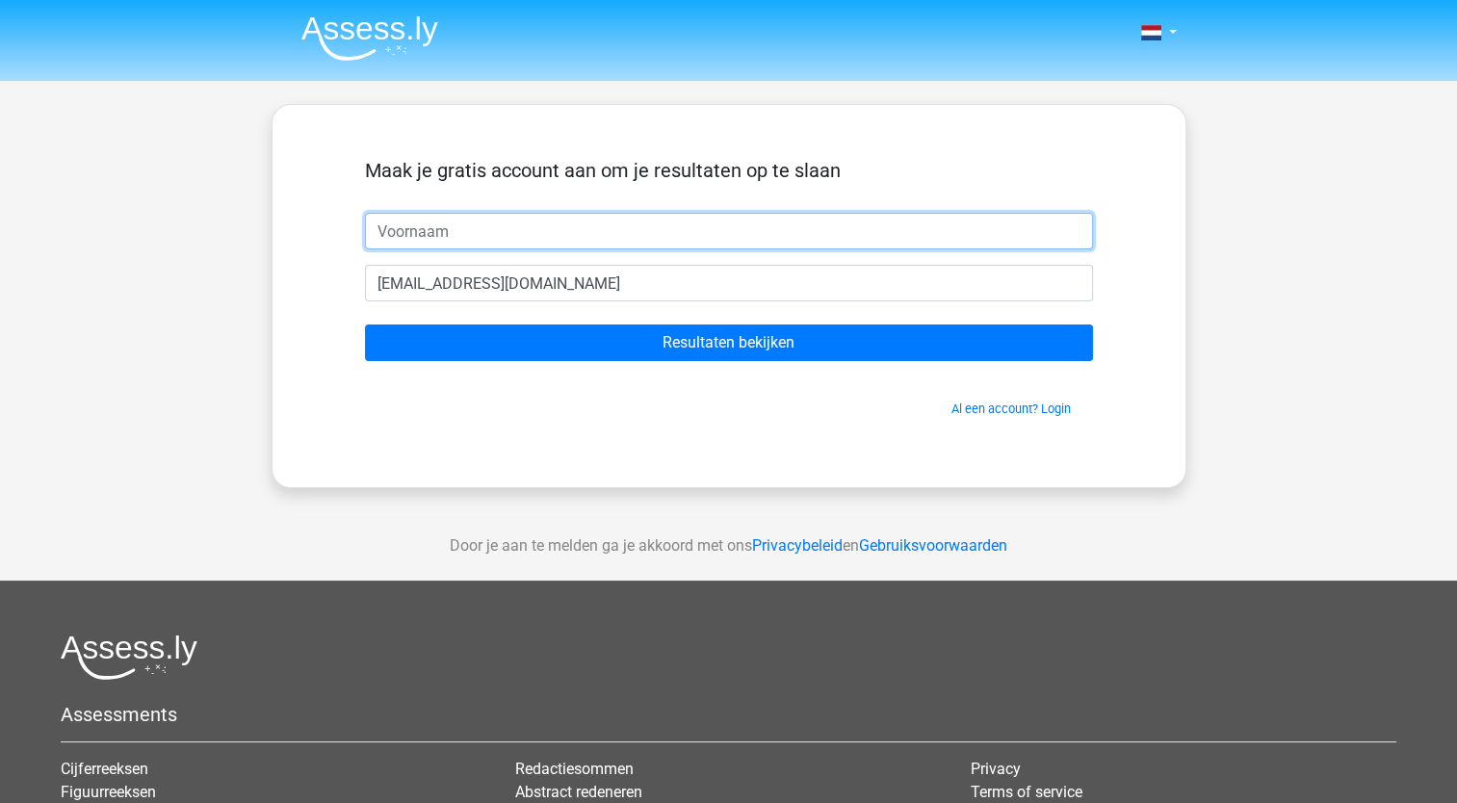
click at [491, 232] on input "text" at bounding box center [729, 231] width 728 height 37
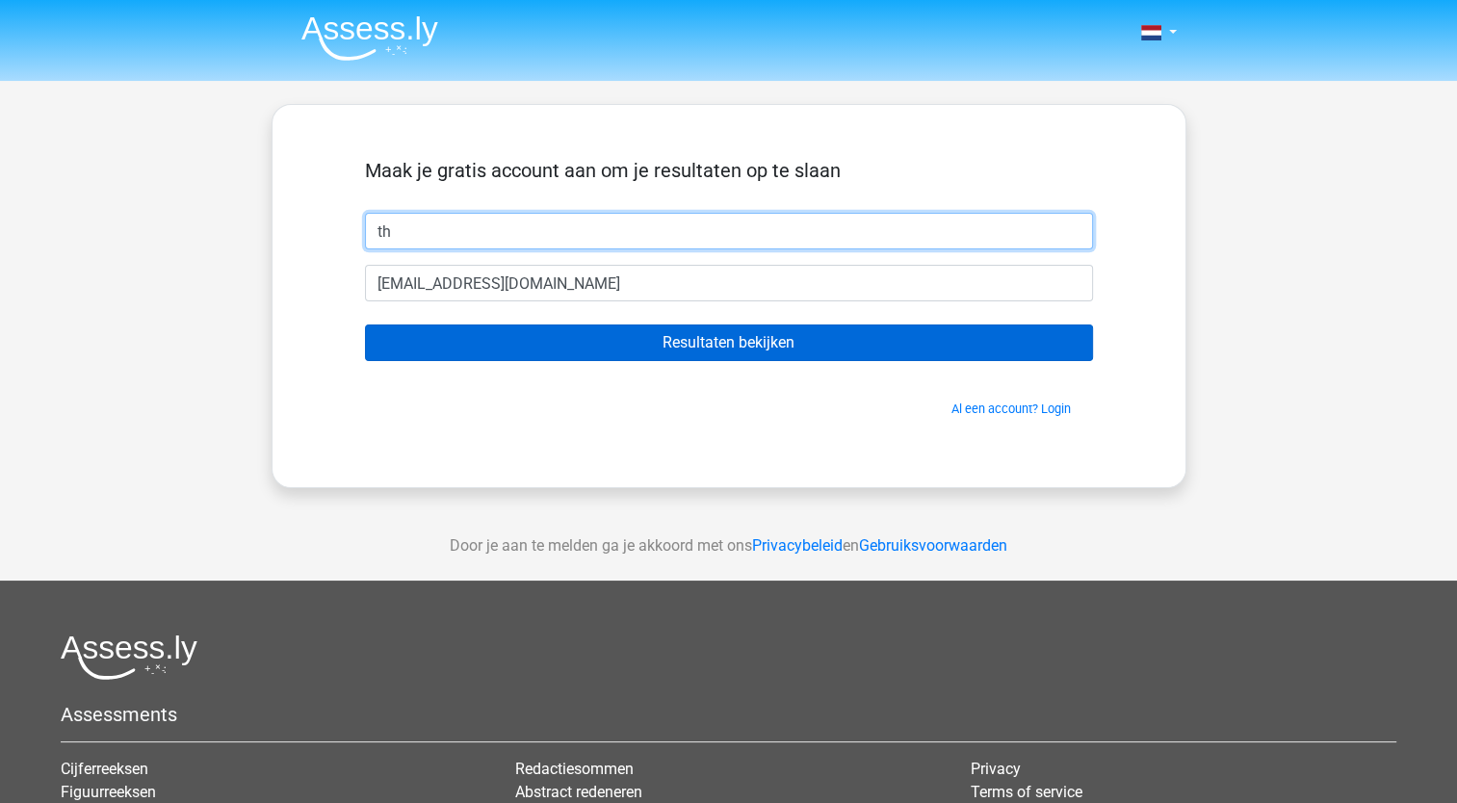
type input "th"
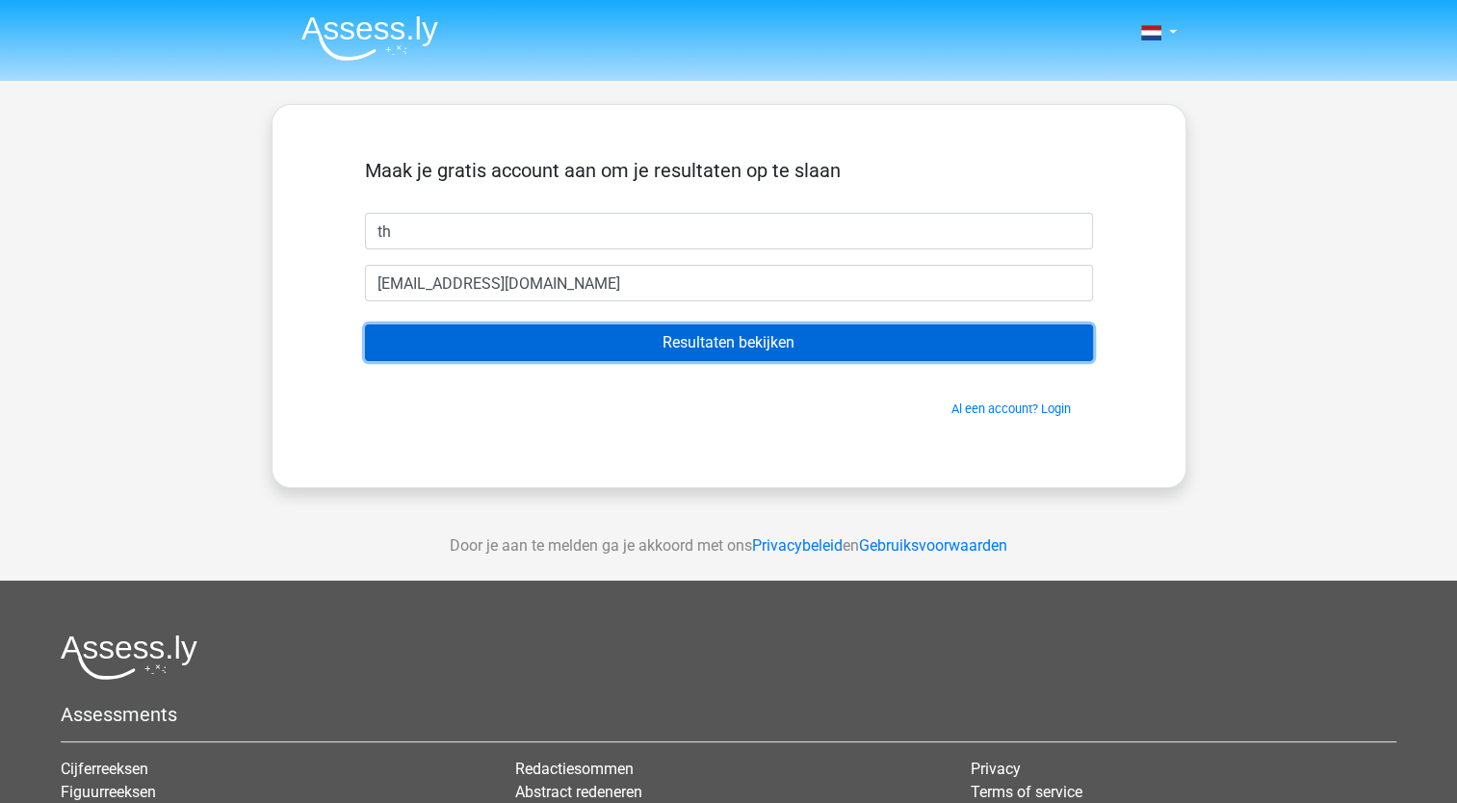
click at [683, 351] on input "Resultaten bekijken" at bounding box center [729, 343] width 728 height 37
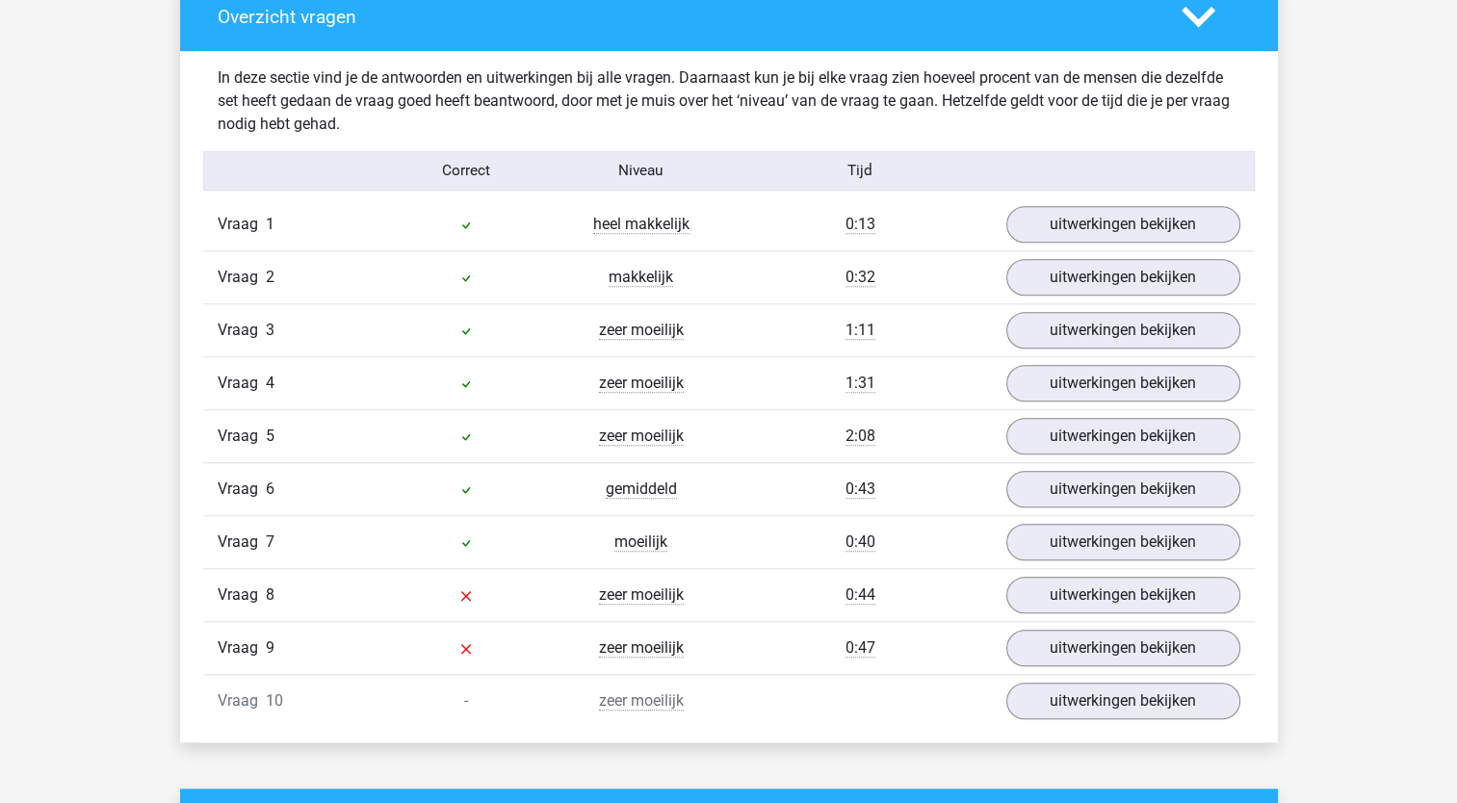
scroll to position [1503, 0]
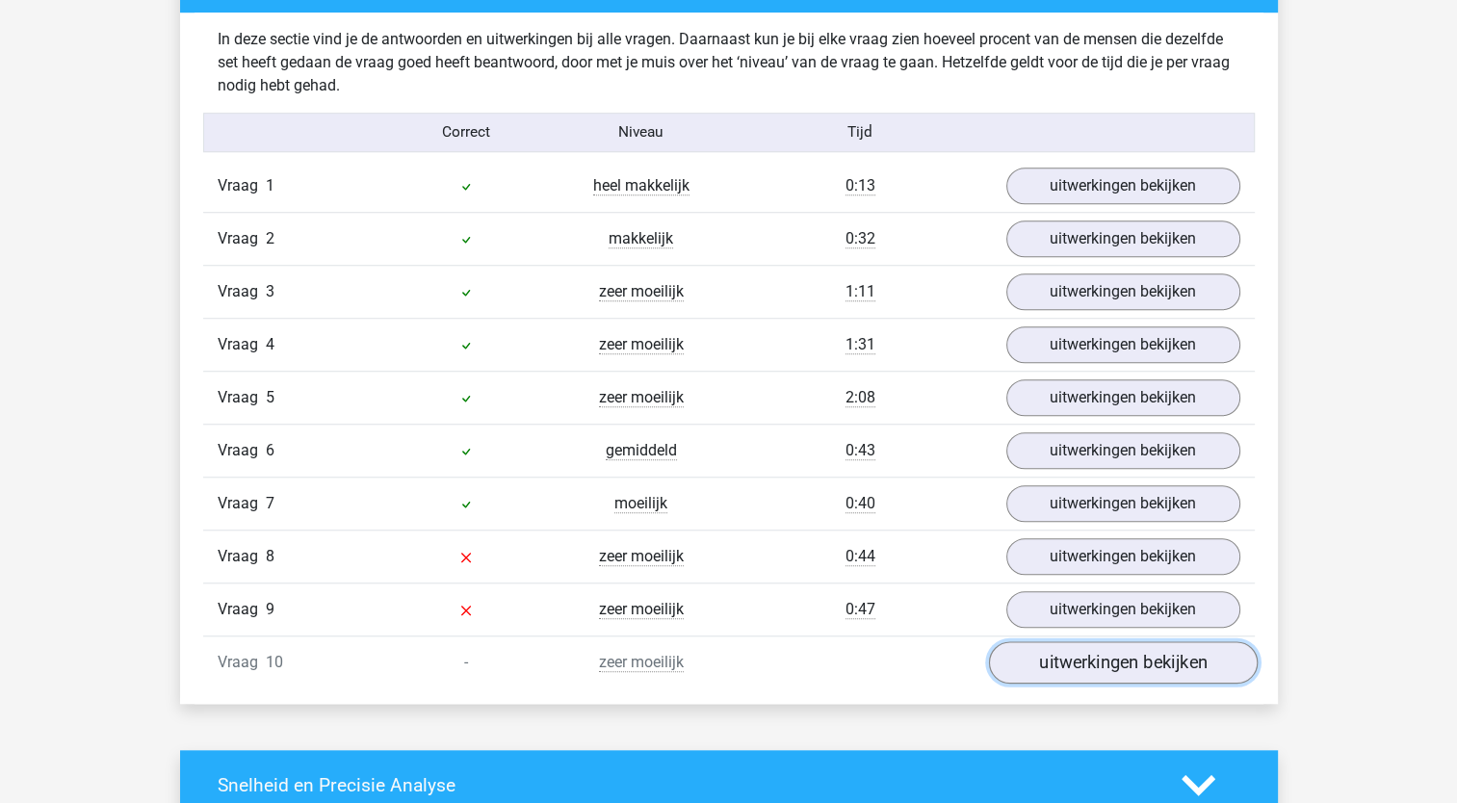
click at [1094, 667] on link "uitwerkingen bekijken" at bounding box center [1122, 663] width 269 height 42
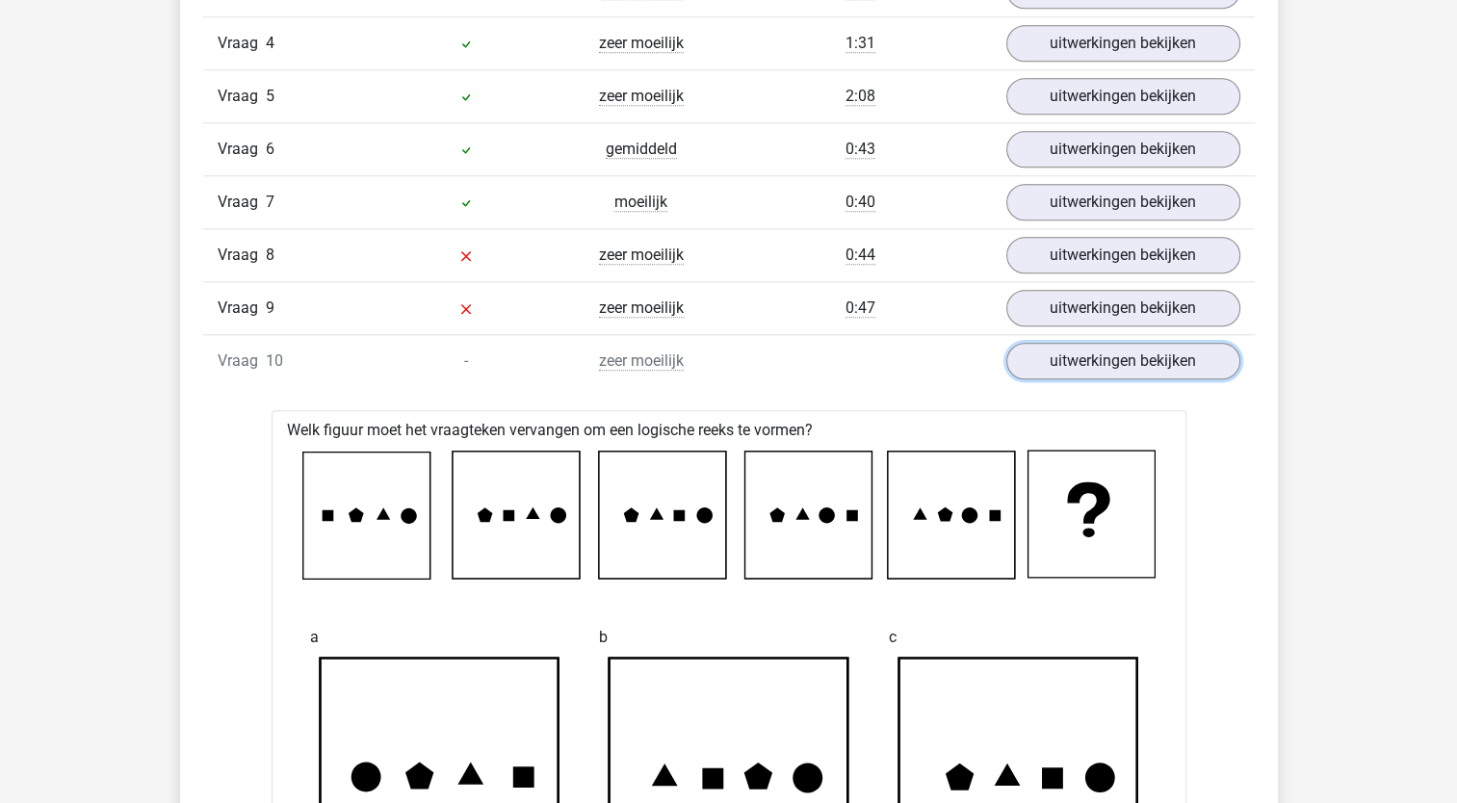
scroll to position [1618, 0]
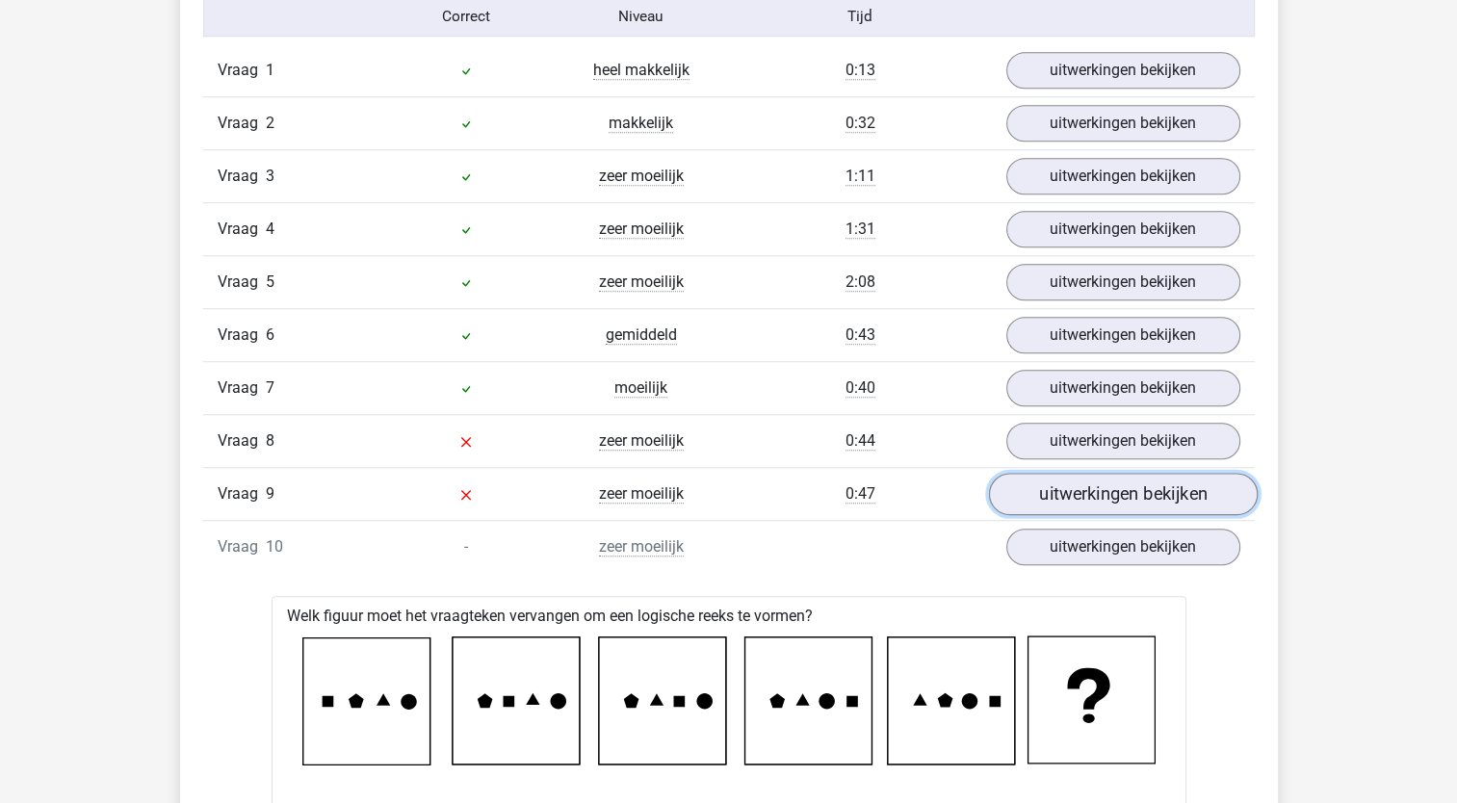
click at [1106, 503] on link "uitwerkingen bekijken" at bounding box center [1122, 494] width 269 height 42
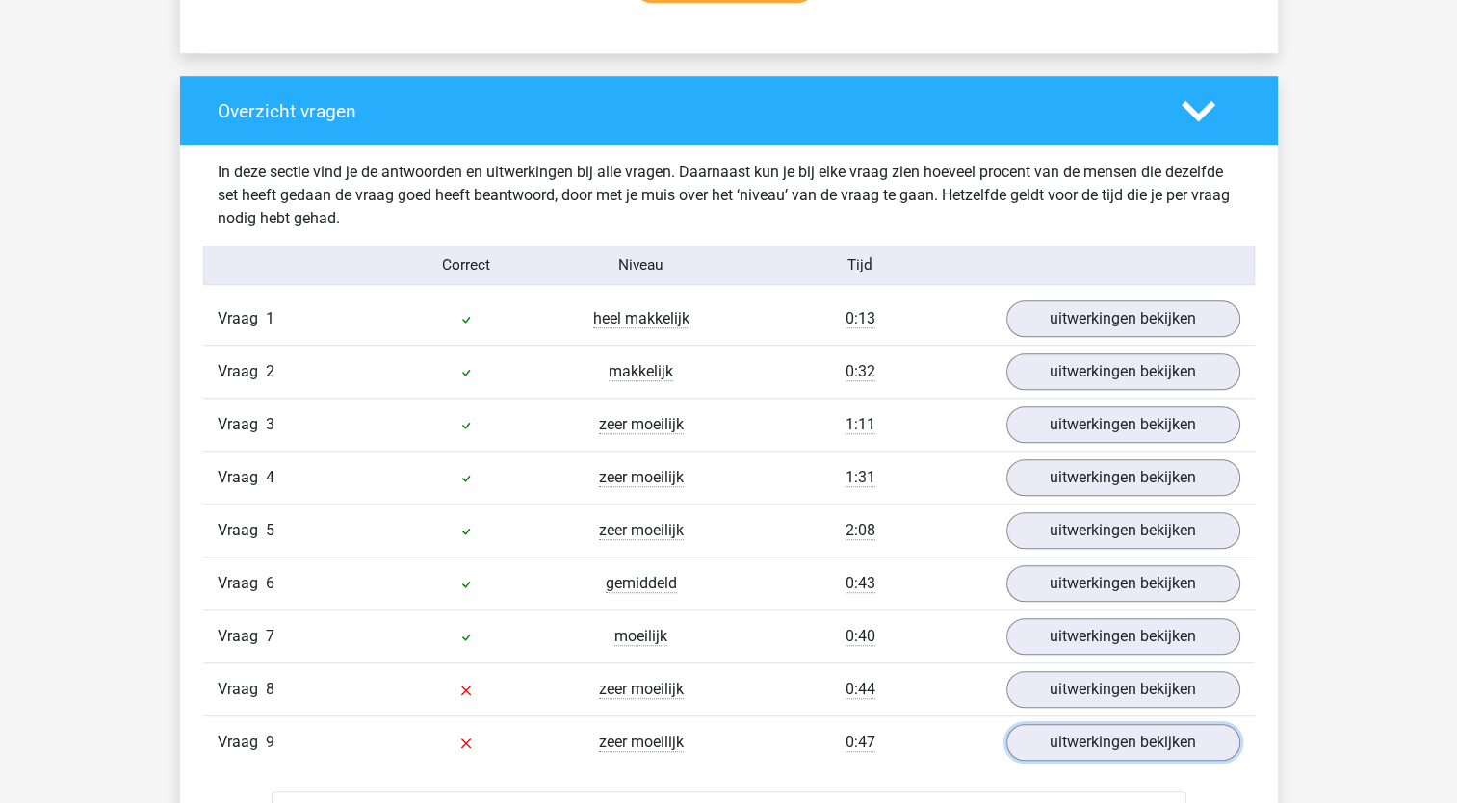
scroll to position [1349, 0]
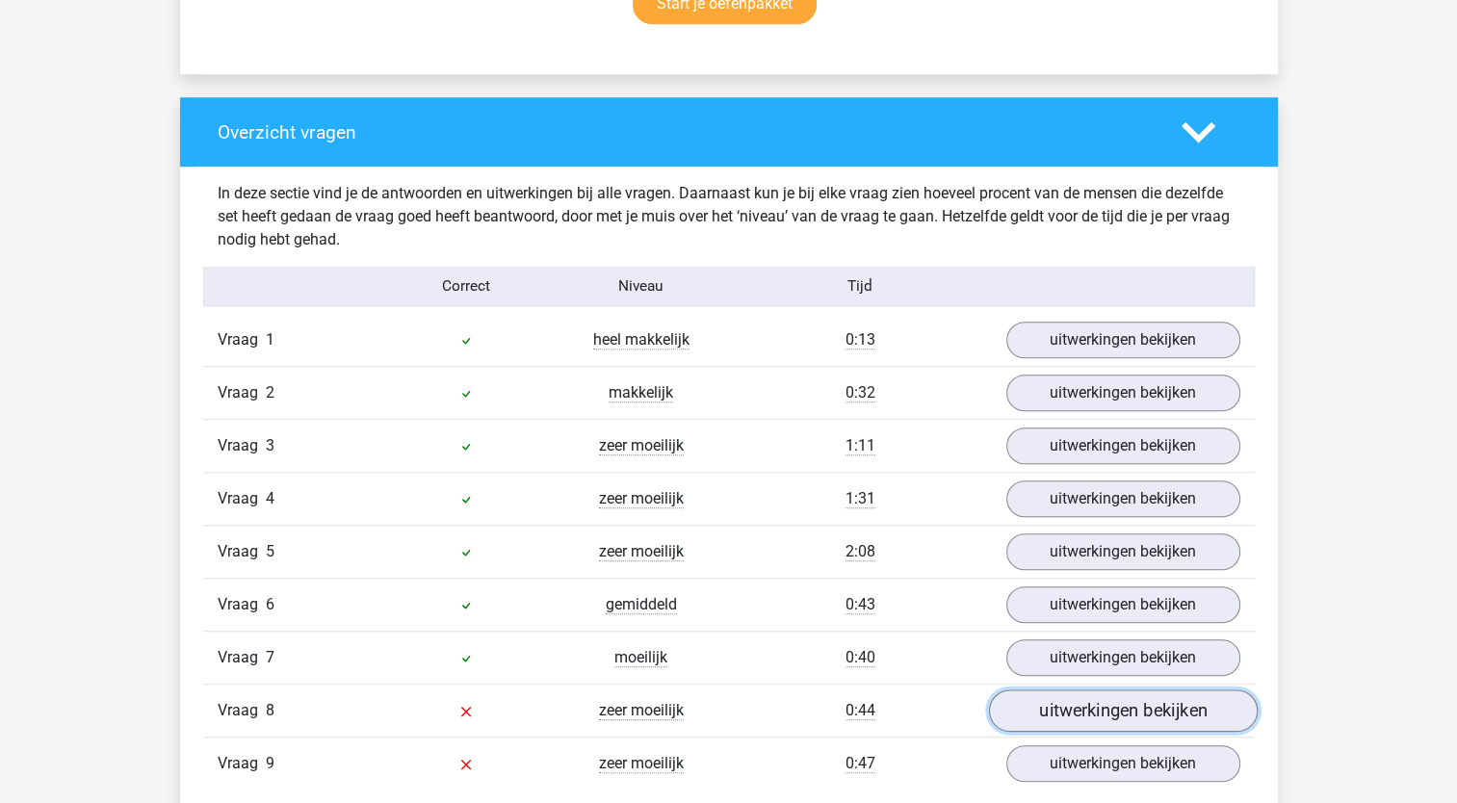
click at [1148, 721] on link "uitwerkingen bekijken" at bounding box center [1122, 711] width 269 height 42
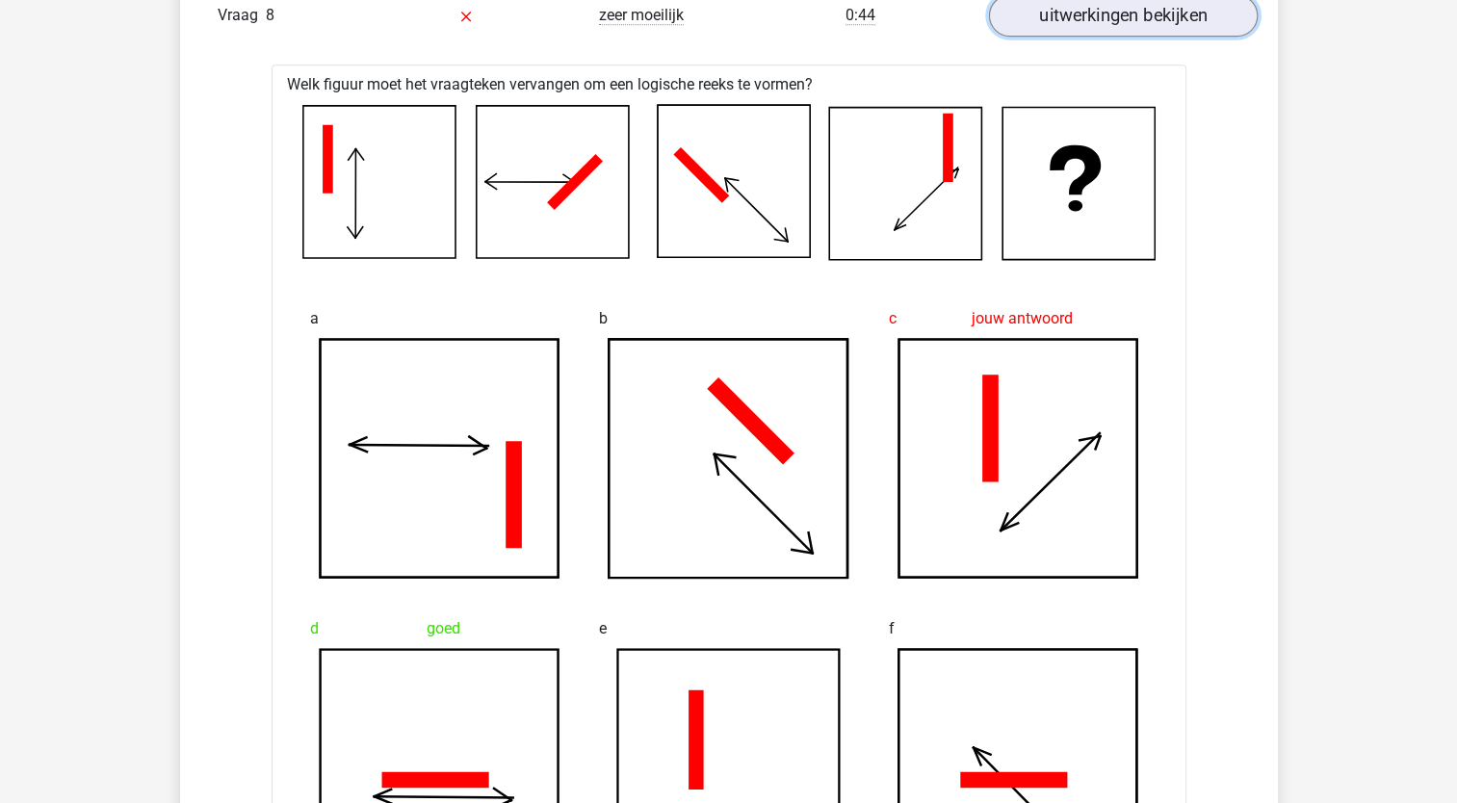
scroll to position [2042, 0]
